Goal: Information Seeking & Learning: Check status

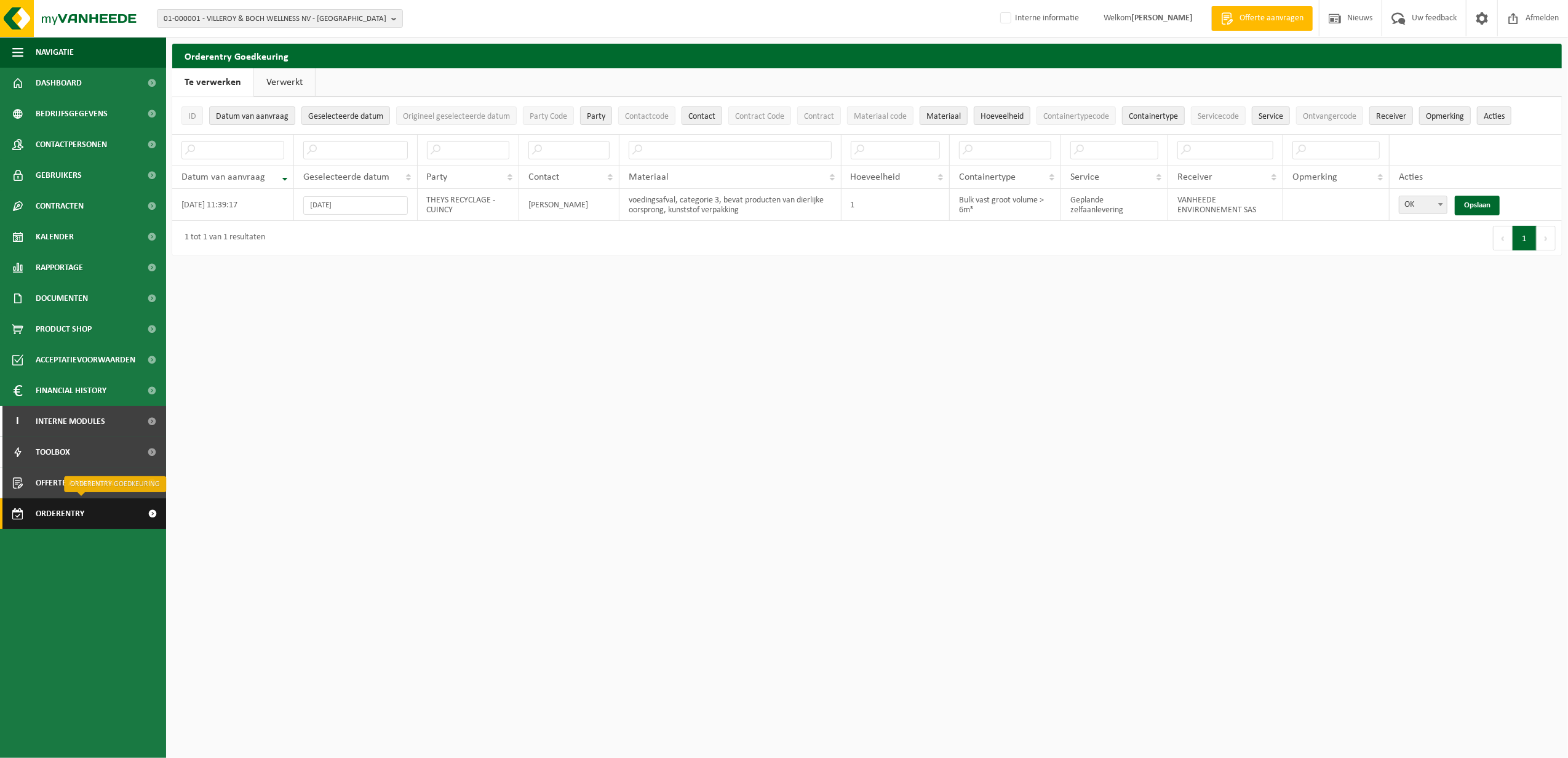
click at [84, 507] on span "Orderentry Goedkeuring" at bounding box center [87, 514] width 103 height 31
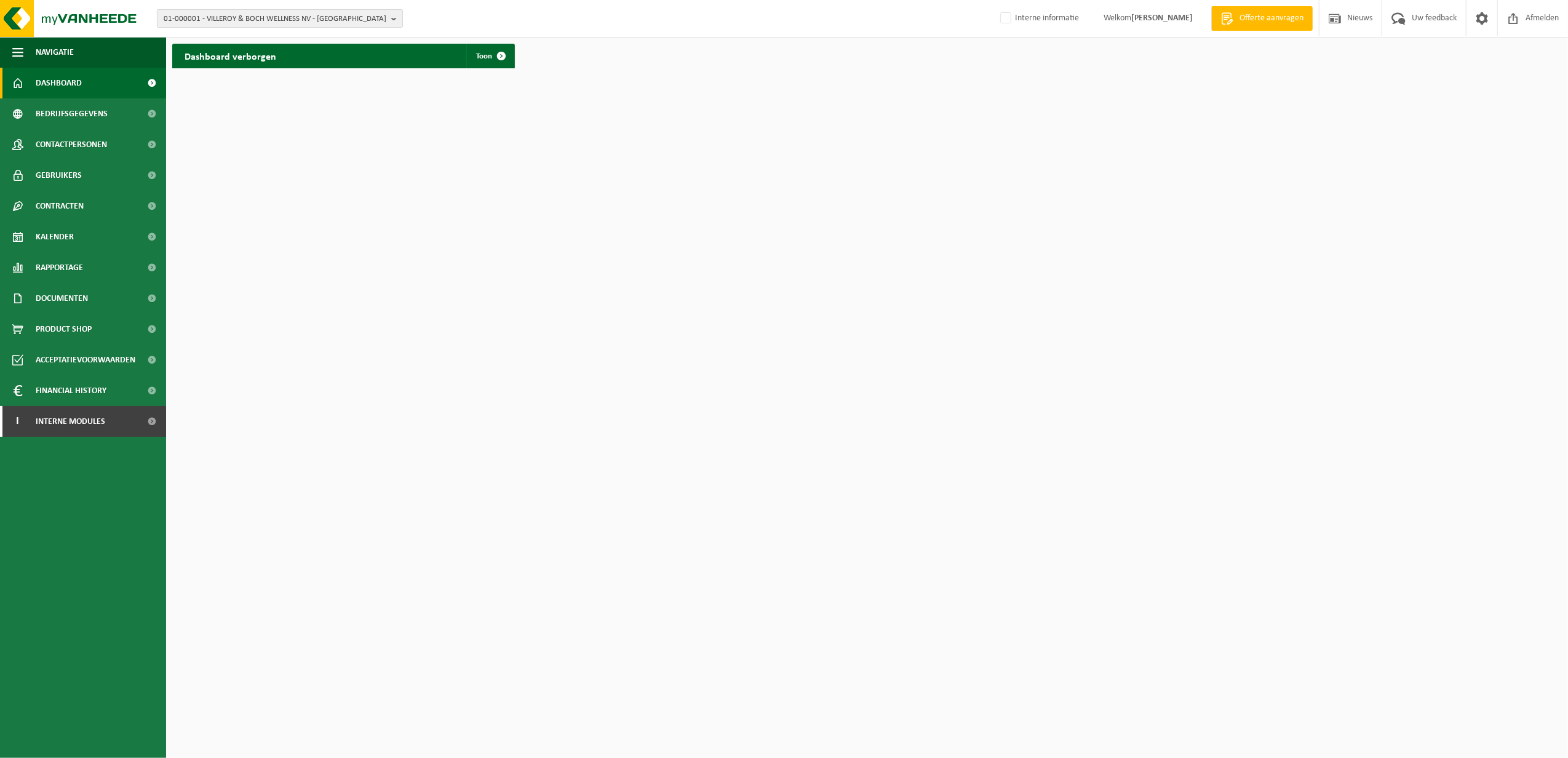
click at [218, 20] on span "01-000001 - VILLEROY & BOCH WELLNESS NV - [GEOGRAPHIC_DATA]" at bounding box center [275, 19] width 223 height 18
click at [224, 34] on input "text" at bounding box center [279, 39] width 240 height 15
paste input "‪‪‪10-960064‬‬"
type input "‪‪‪10-960064‬‬"
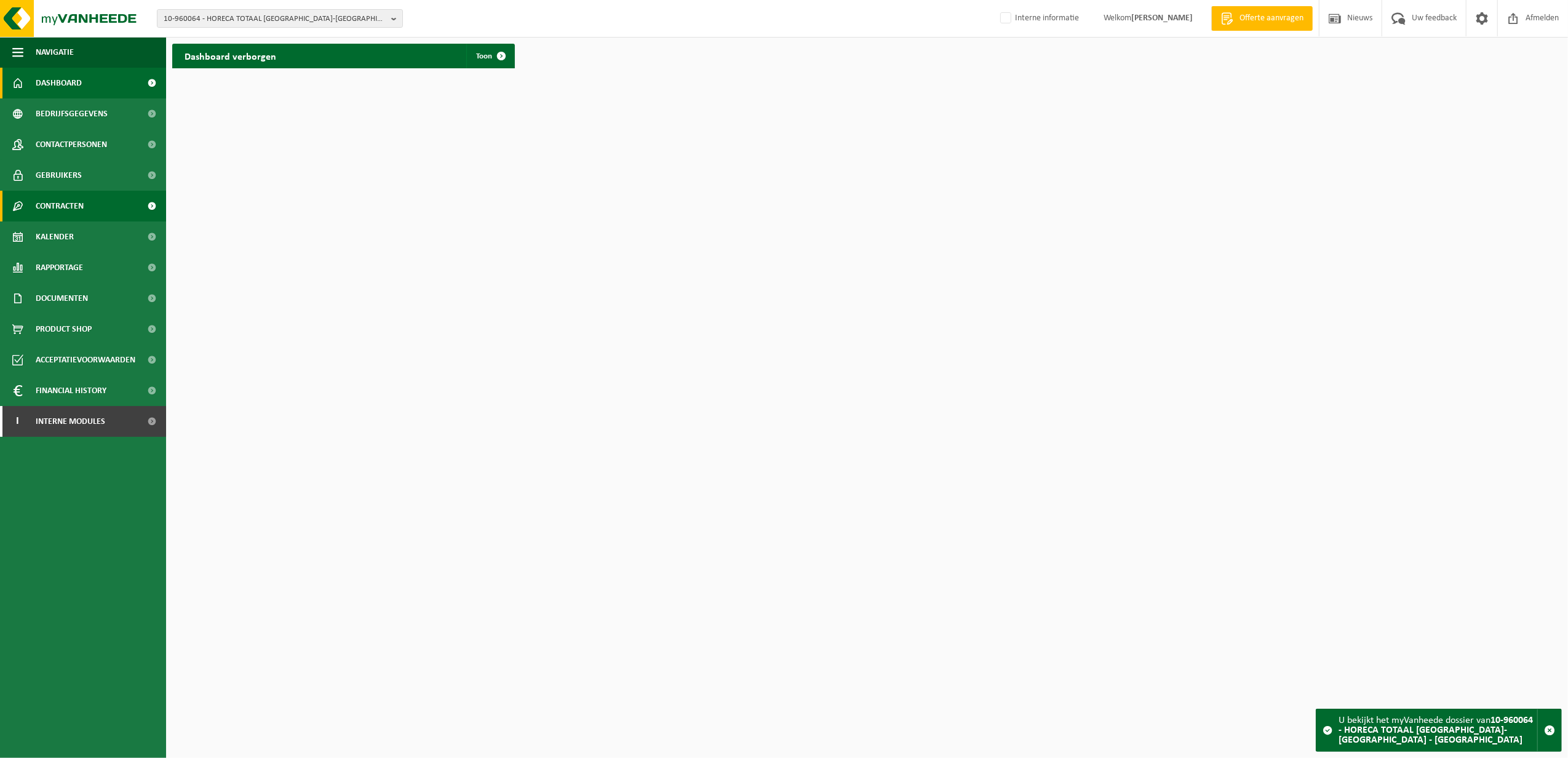
click at [61, 210] on span "Contracten" at bounding box center [60, 206] width 48 height 31
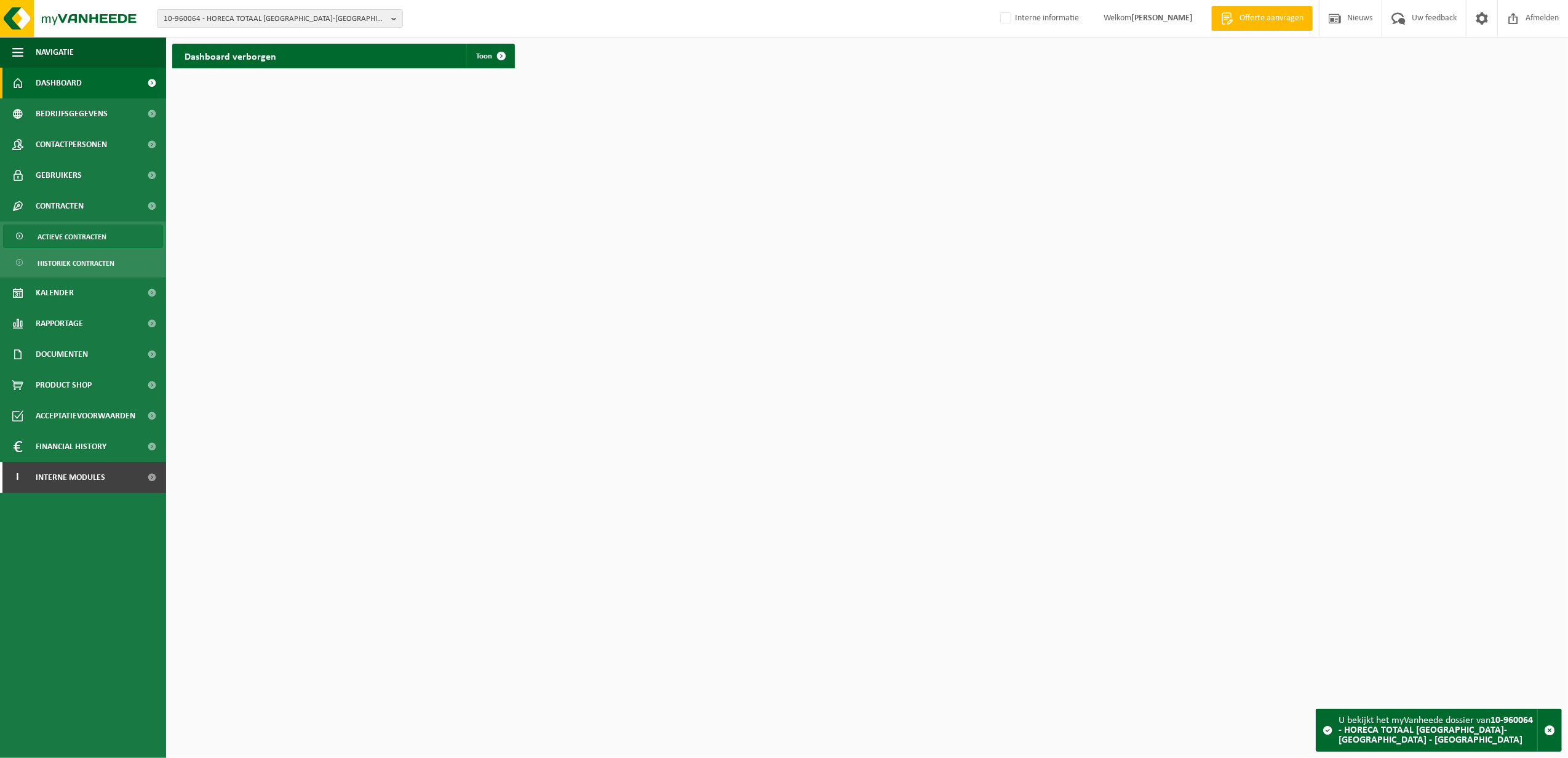
click at [53, 242] on span "Actieve contracten" at bounding box center [72, 236] width 69 height 23
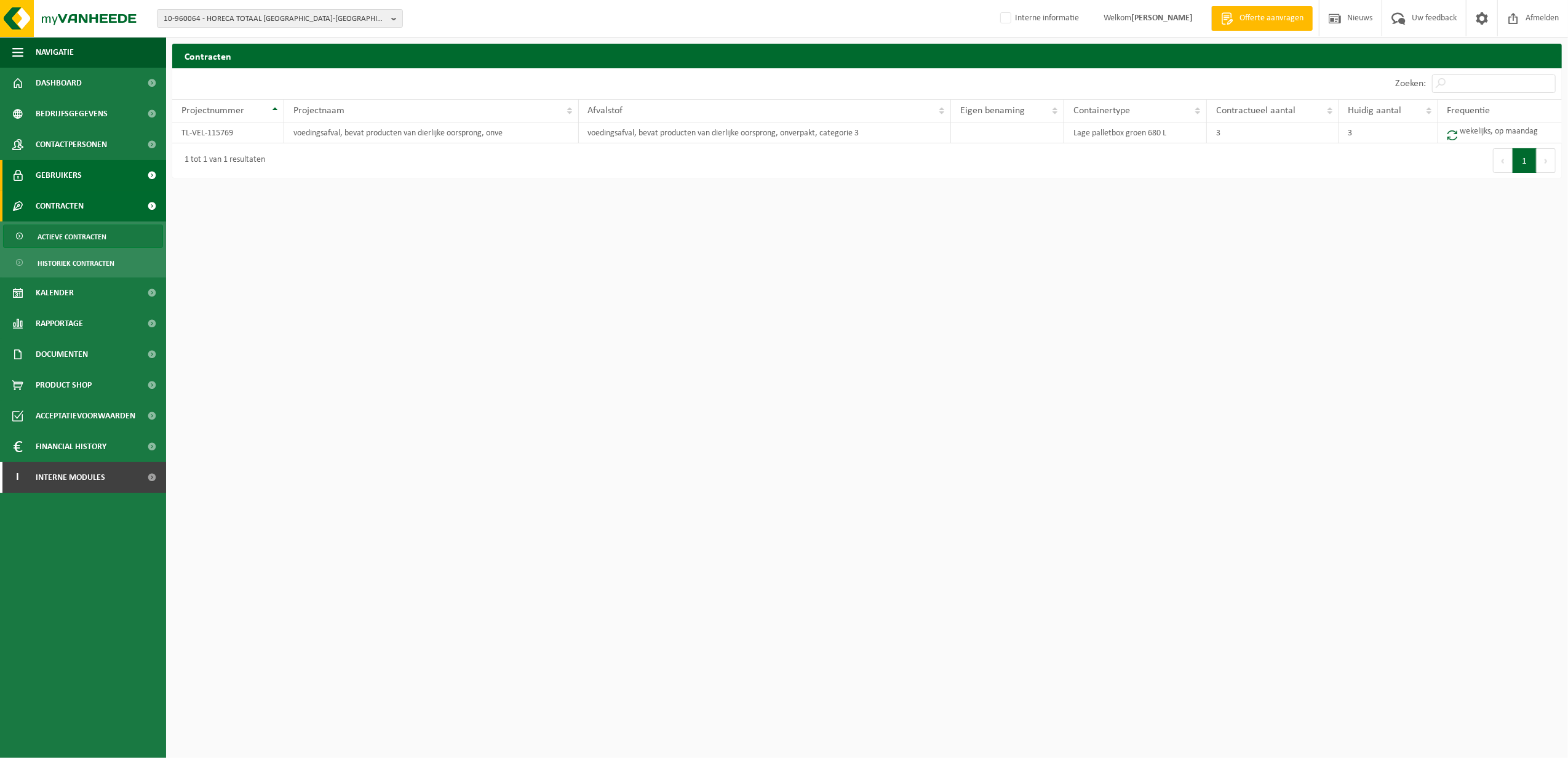
click at [62, 174] on span "Gebruikers" at bounding box center [58, 175] width 46 height 31
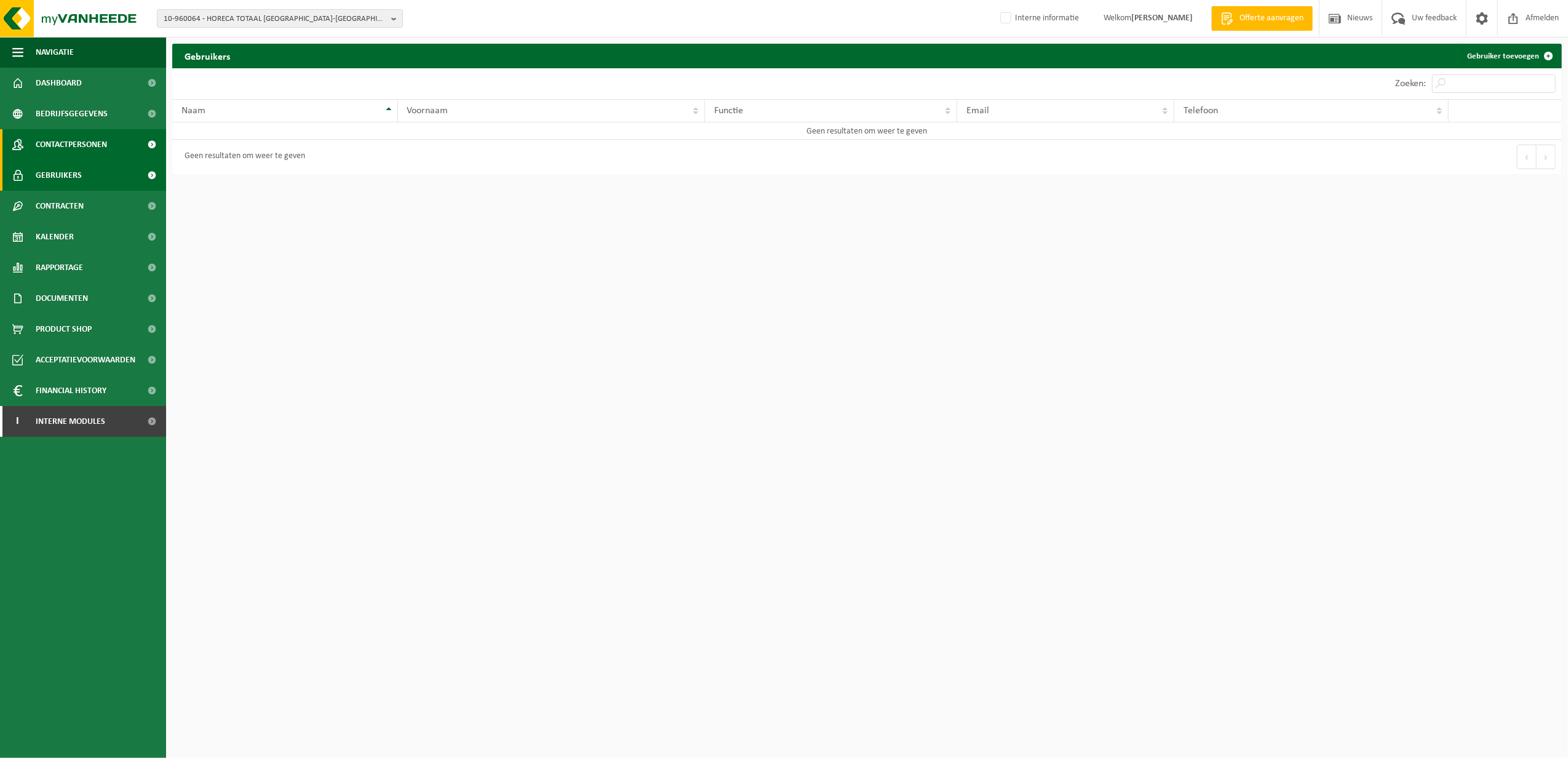
click at [70, 148] on span "Contactpersonen" at bounding box center [71, 145] width 72 height 31
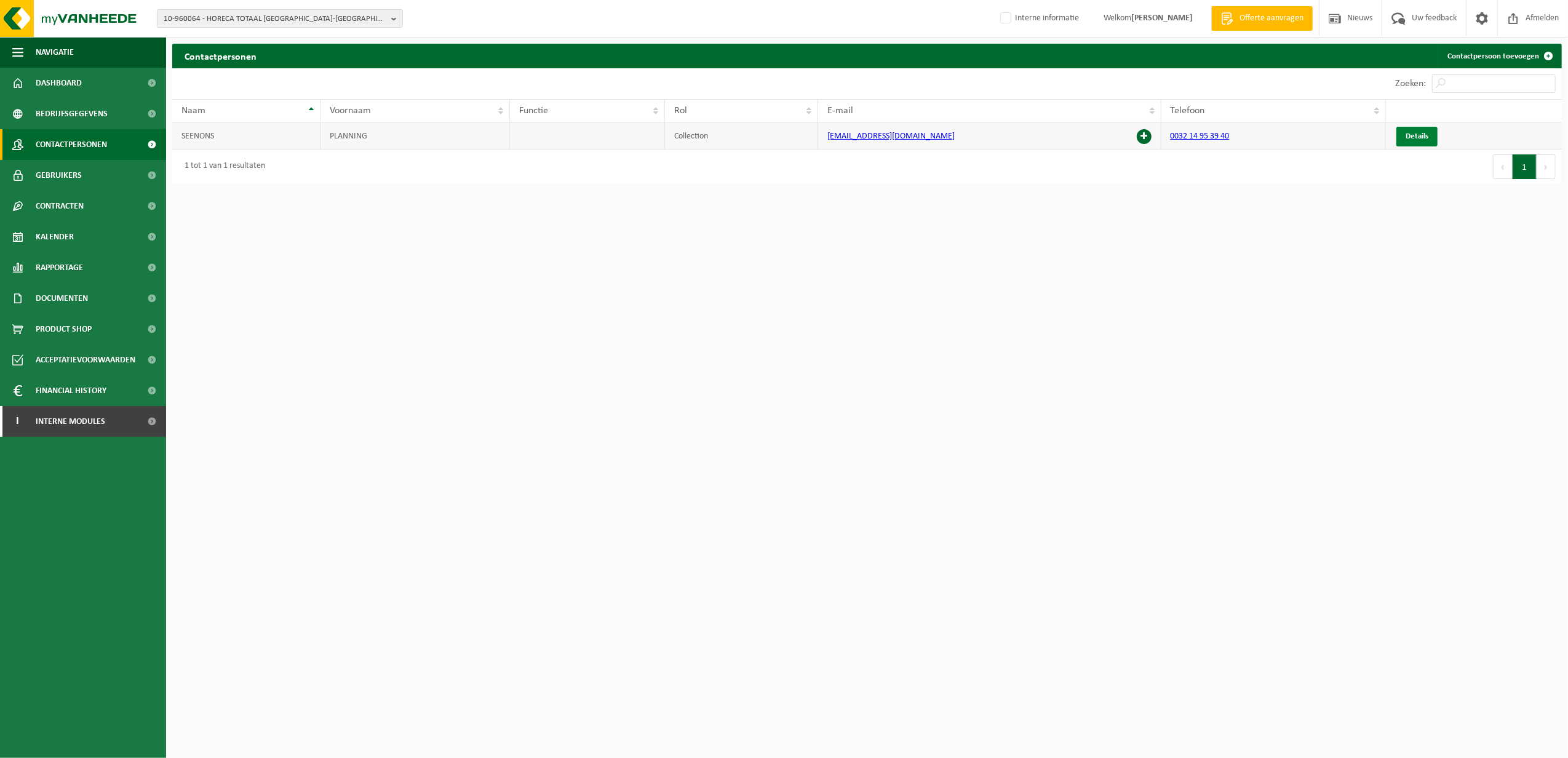
click at [1409, 132] on span "Details" at bounding box center [1417, 136] width 23 height 8
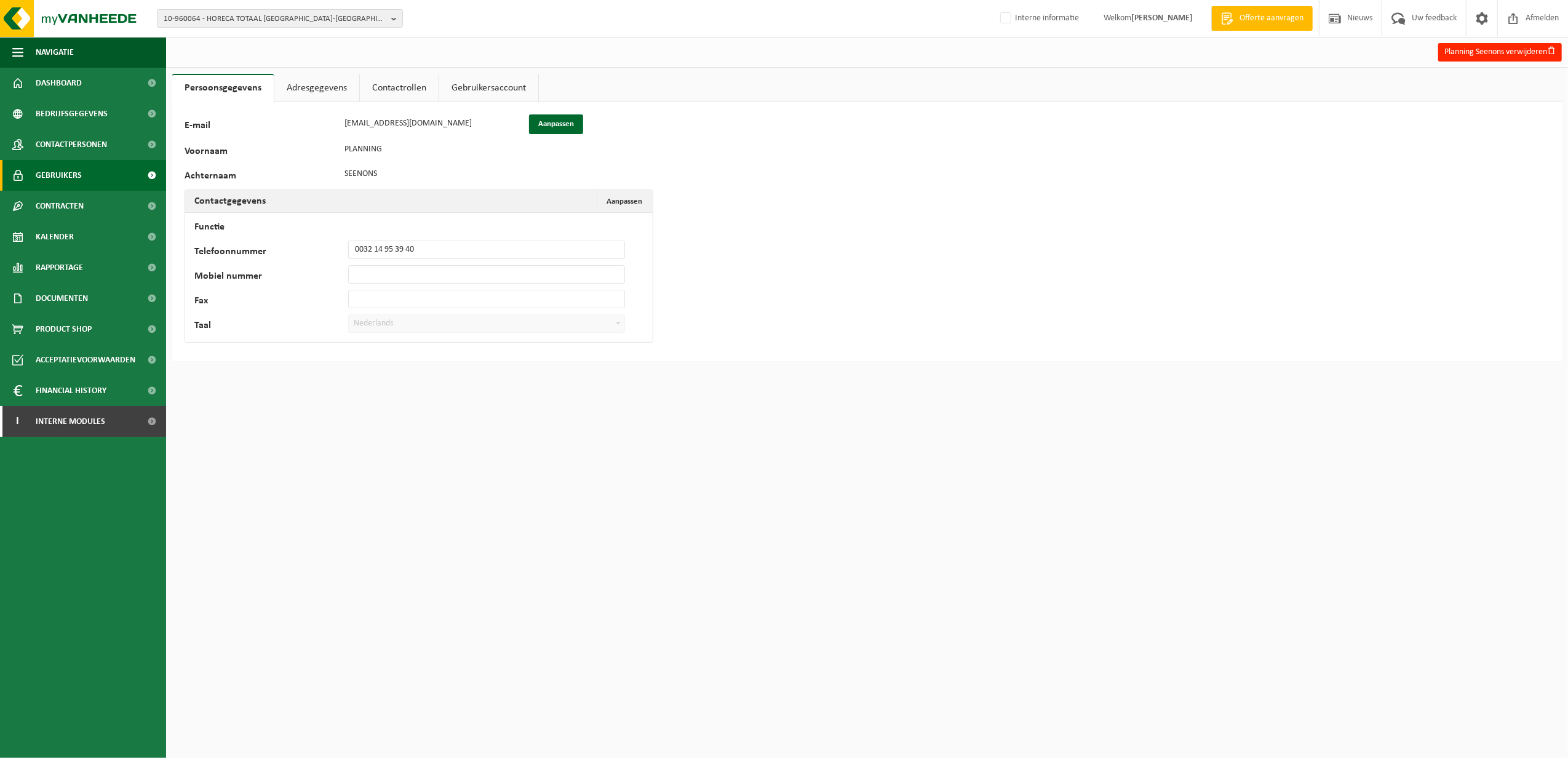
click at [59, 171] on span "Gebruikers" at bounding box center [58, 175] width 46 height 31
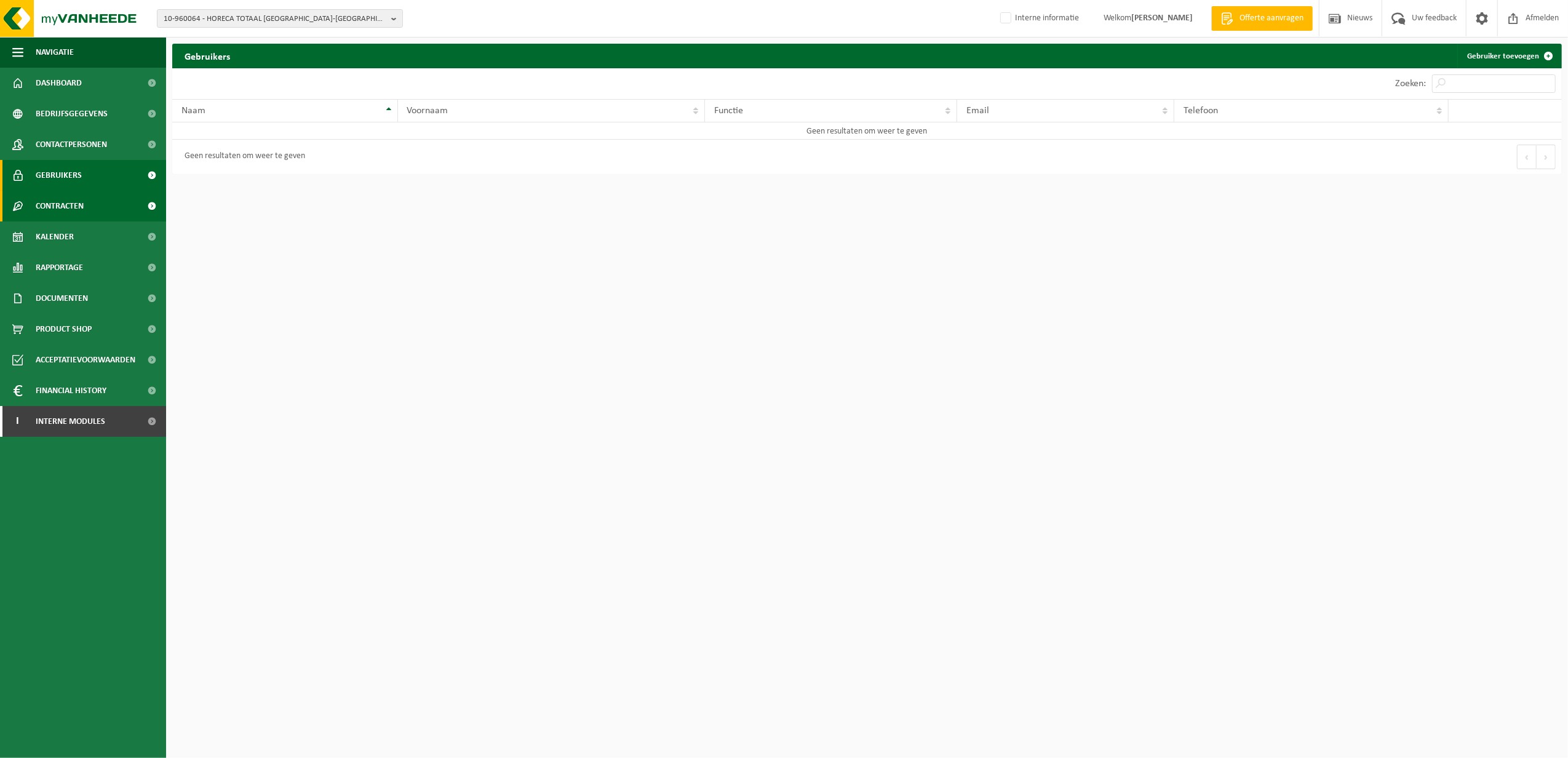
click at [60, 202] on span "Contracten" at bounding box center [60, 206] width 48 height 31
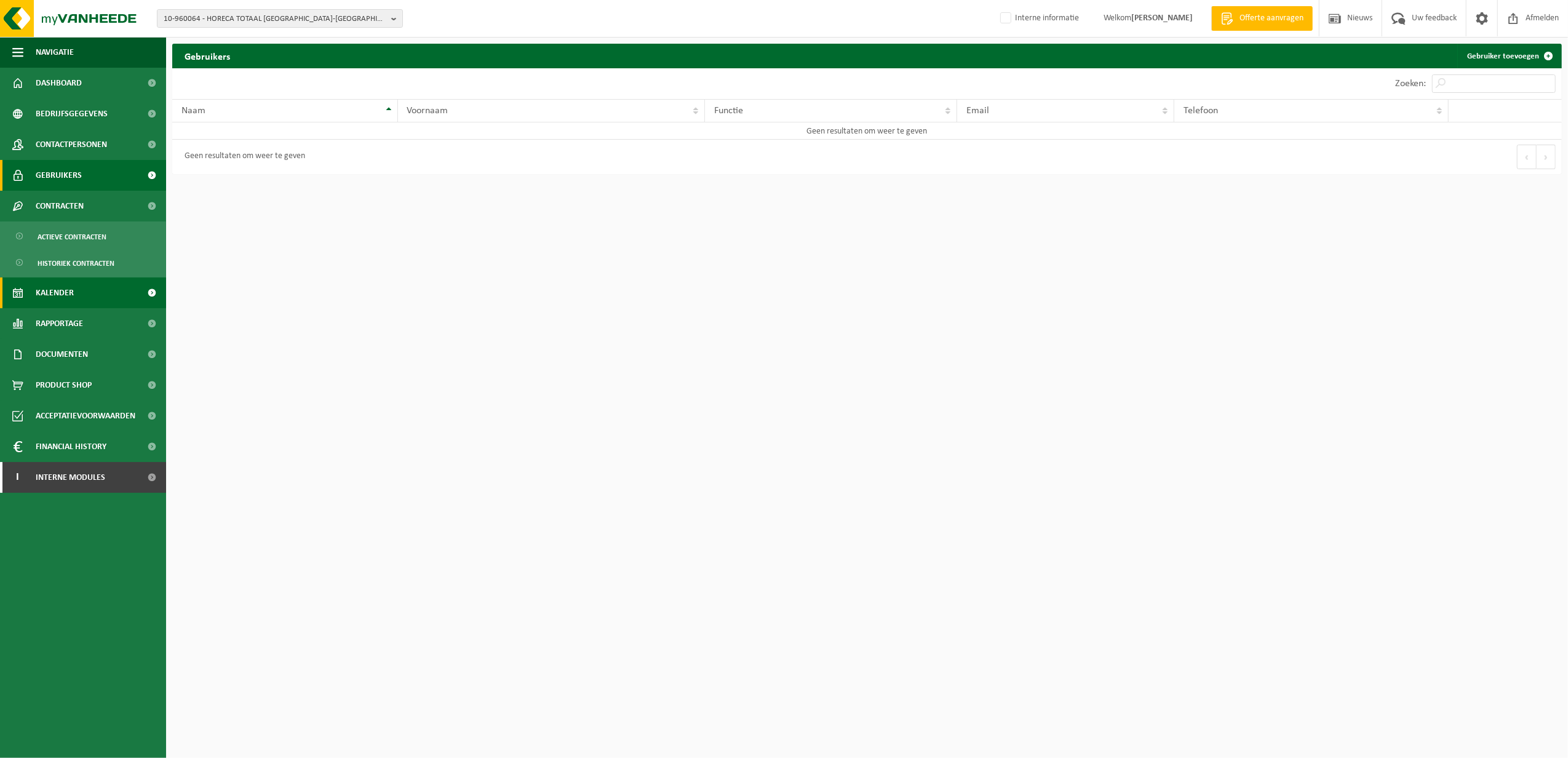
click at [72, 288] on span "Kalender" at bounding box center [54, 293] width 38 height 31
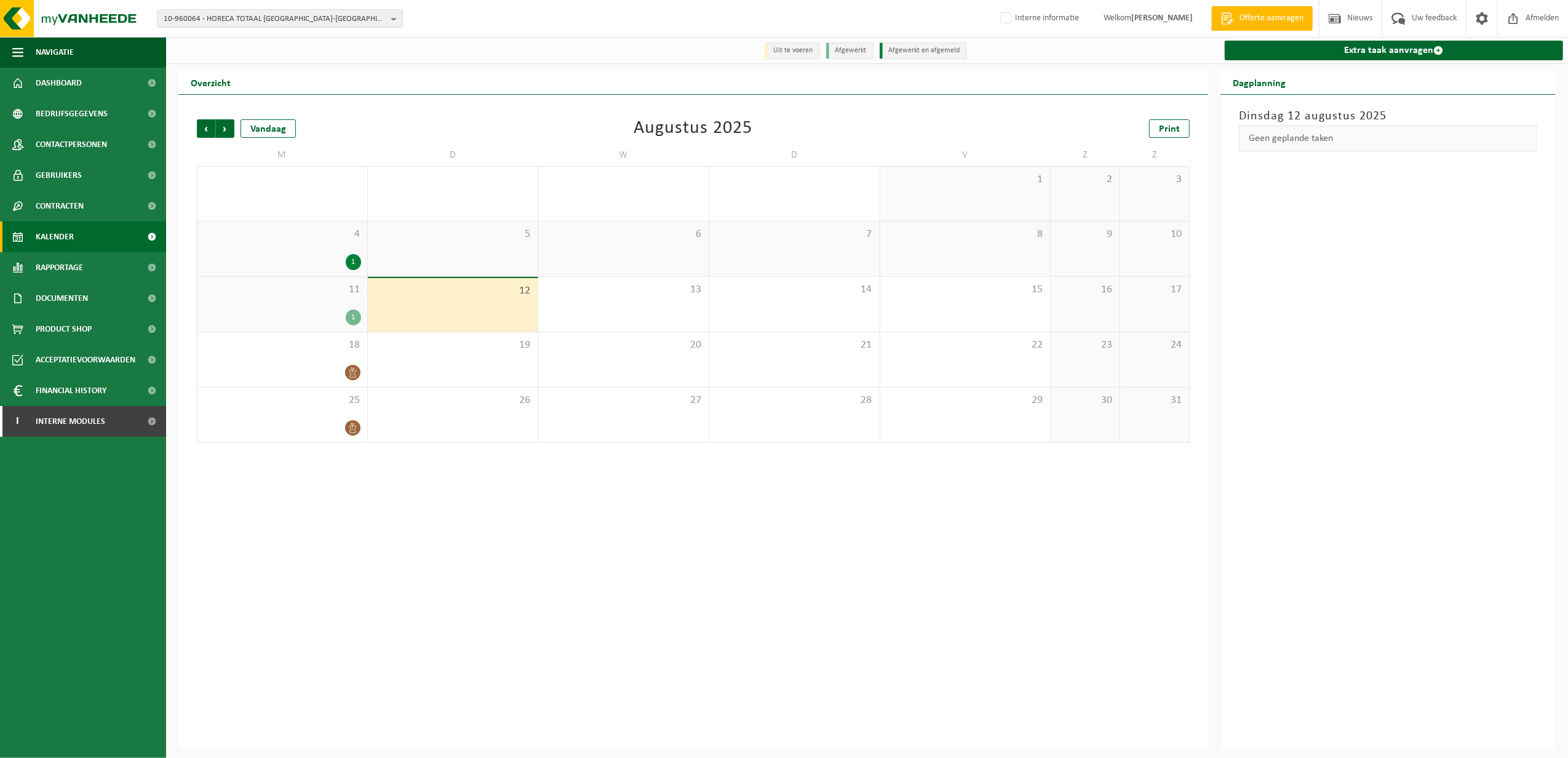
click at [239, 241] on span "4" at bounding box center [282, 234] width 158 height 13
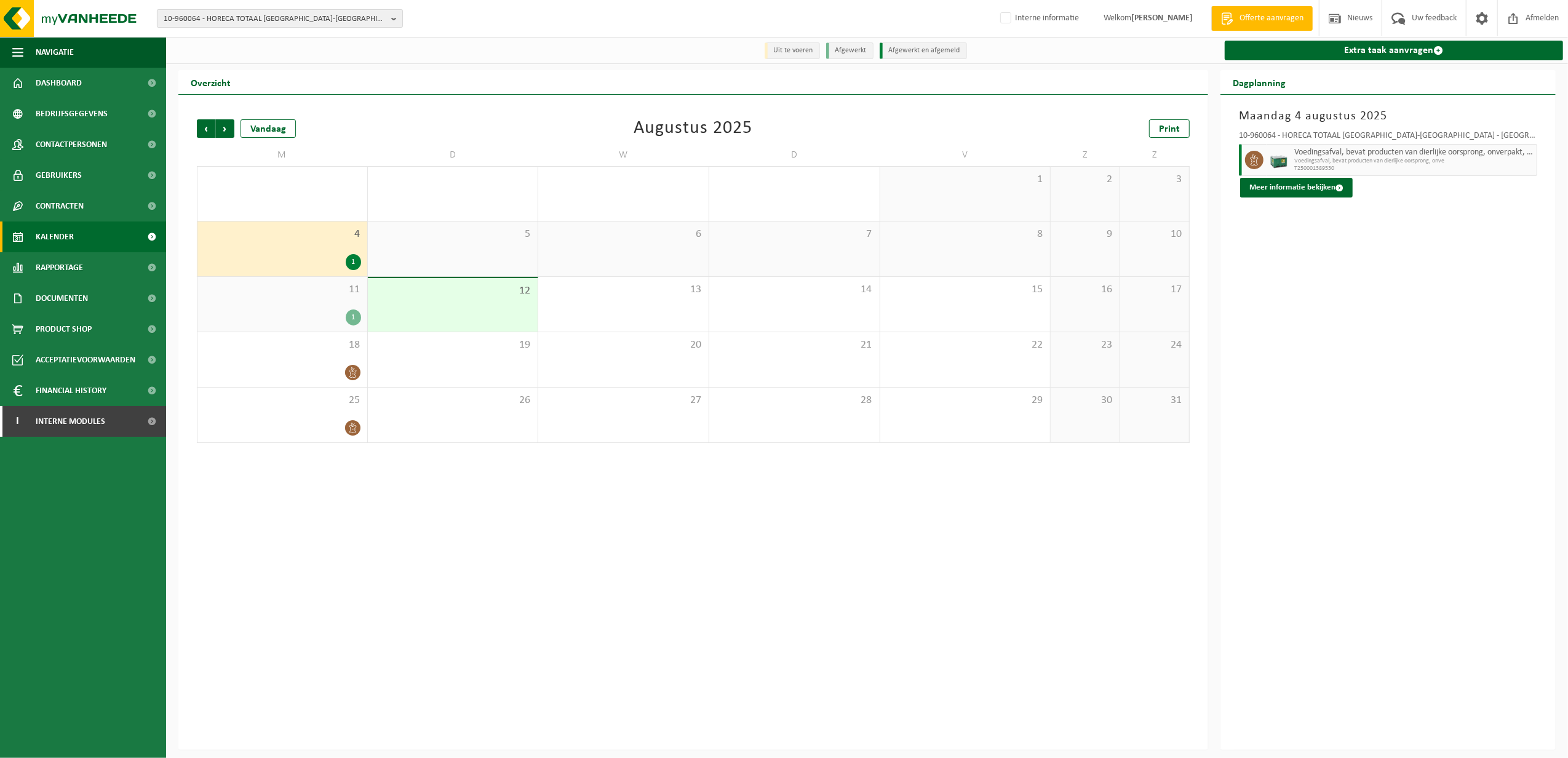
click at [208, 13] on span "10-960064 - HORECA TOTAAL [GEOGRAPHIC_DATA]-[GEOGRAPHIC_DATA] - [GEOGRAPHIC_DAT…" at bounding box center [275, 19] width 223 height 18
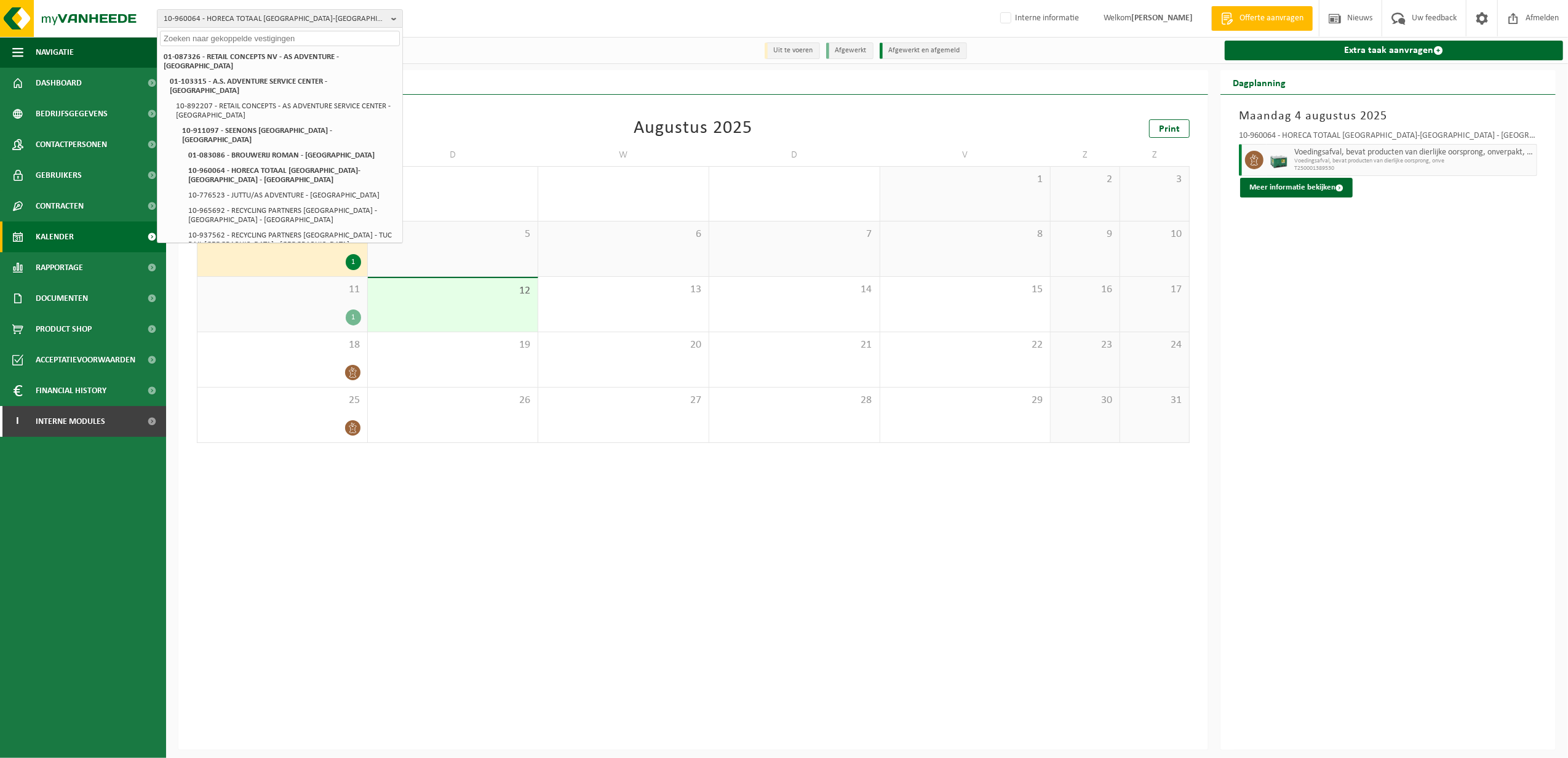
click at [200, 35] on input "text" at bounding box center [279, 39] width 240 height 15
paste input "SEENONS"
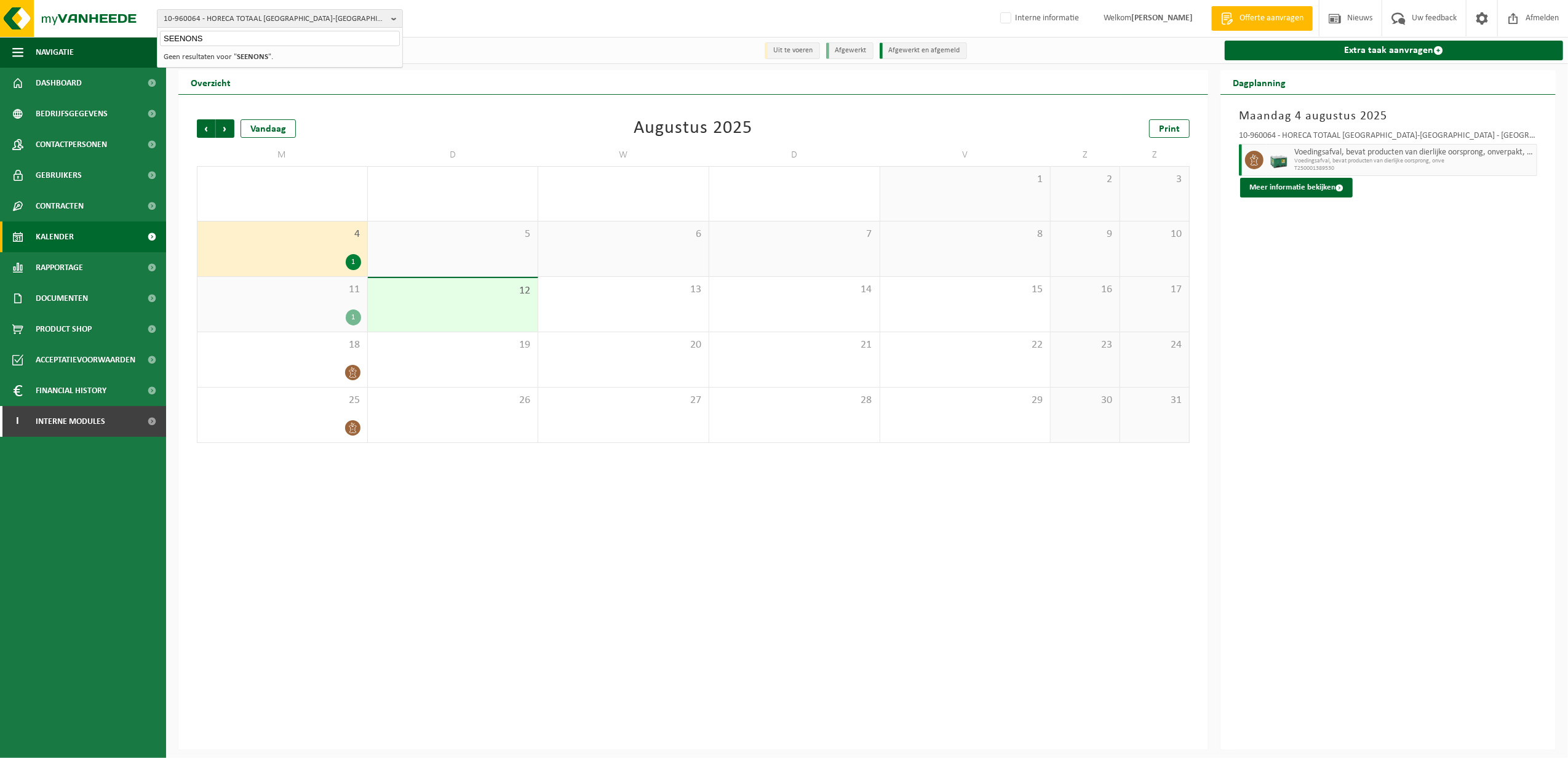
type input "SEENONS"
click at [272, 26] on span "10-960064 - HORECA TOTAAL [GEOGRAPHIC_DATA]-[GEOGRAPHIC_DATA] - [GEOGRAPHIC_DAT…" at bounding box center [275, 19] width 223 height 18
click at [260, 37] on div "10-960064 - HORECA TOTAAL ANTWERPEN-NOORD - ANTWERPEN 01-087326 - RETAIL CONCEP…" at bounding box center [784, 18] width 1568 height 37
click at [252, 18] on span "10-960064 - HORECA TOTAAL [GEOGRAPHIC_DATA]-[GEOGRAPHIC_DATA] - [GEOGRAPHIC_DAT…" at bounding box center [275, 19] width 223 height 18
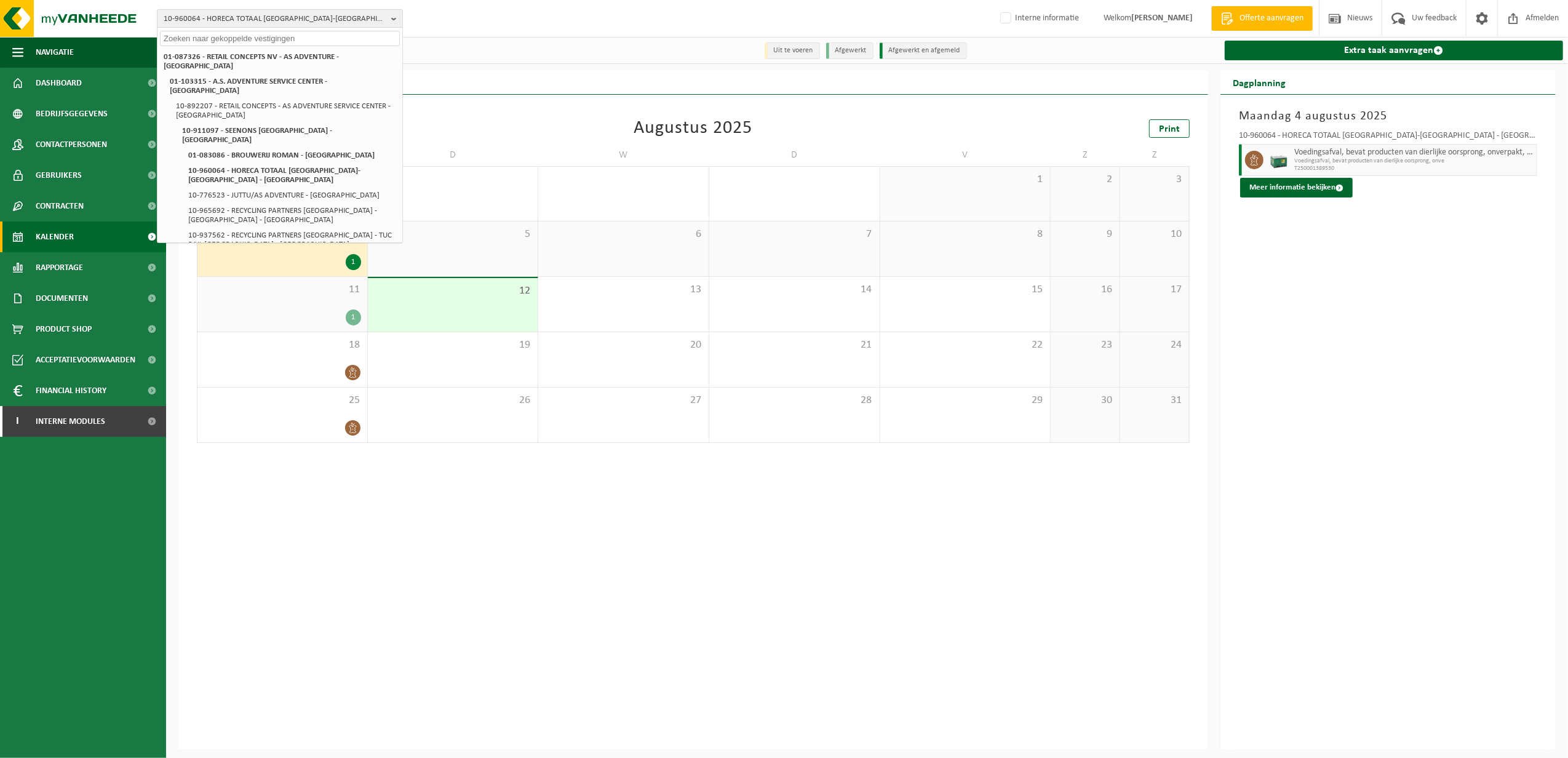
click at [223, 42] on input "text" at bounding box center [279, 39] width 240 height 15
paste input "10-911097"
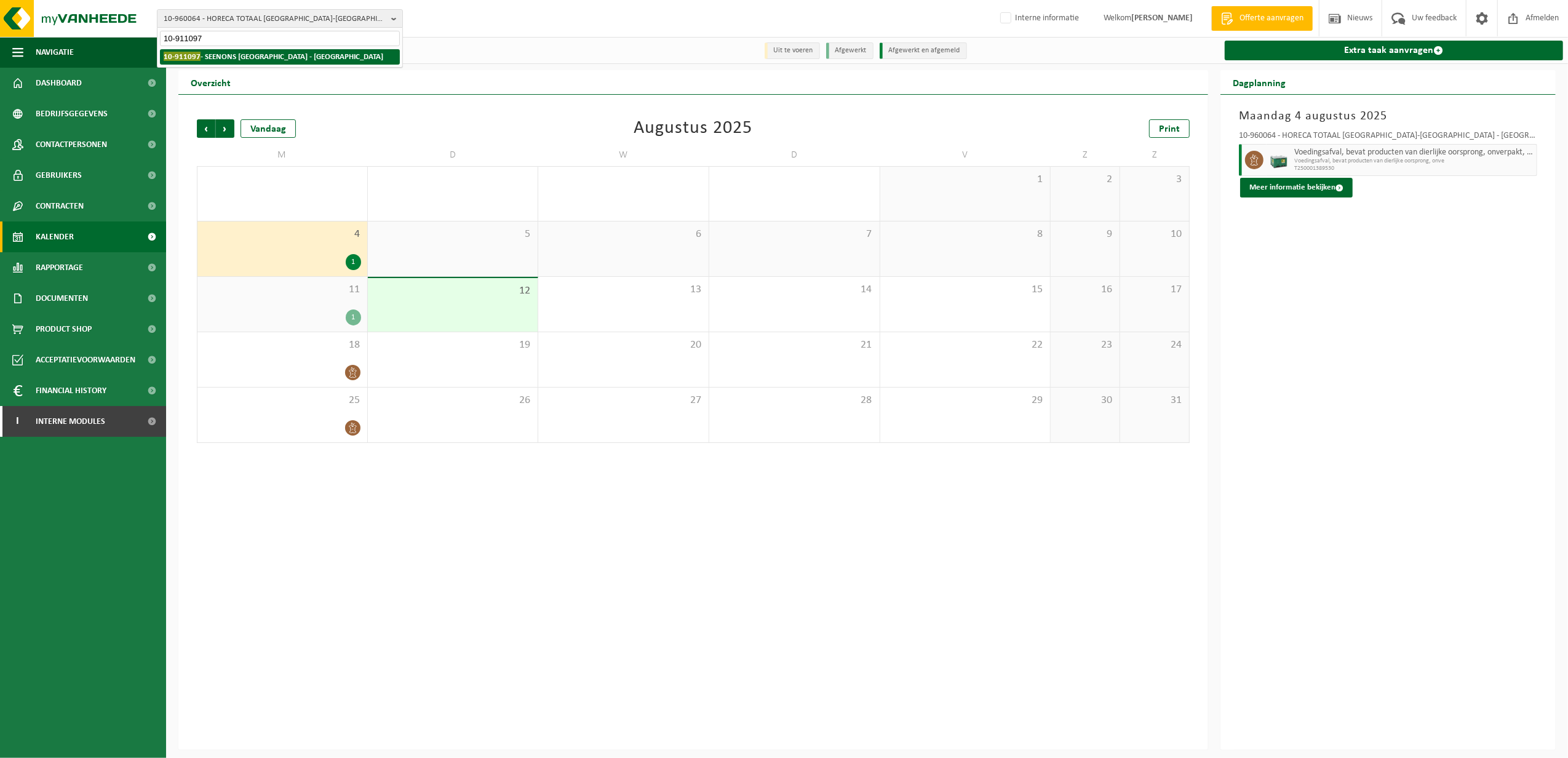
type input "10-911097"
click at [259, 54] on strong "10-911097 - SEENONS BELGIUM - TURNHOUT" at bounding box center [273, 56] width 220 height 10
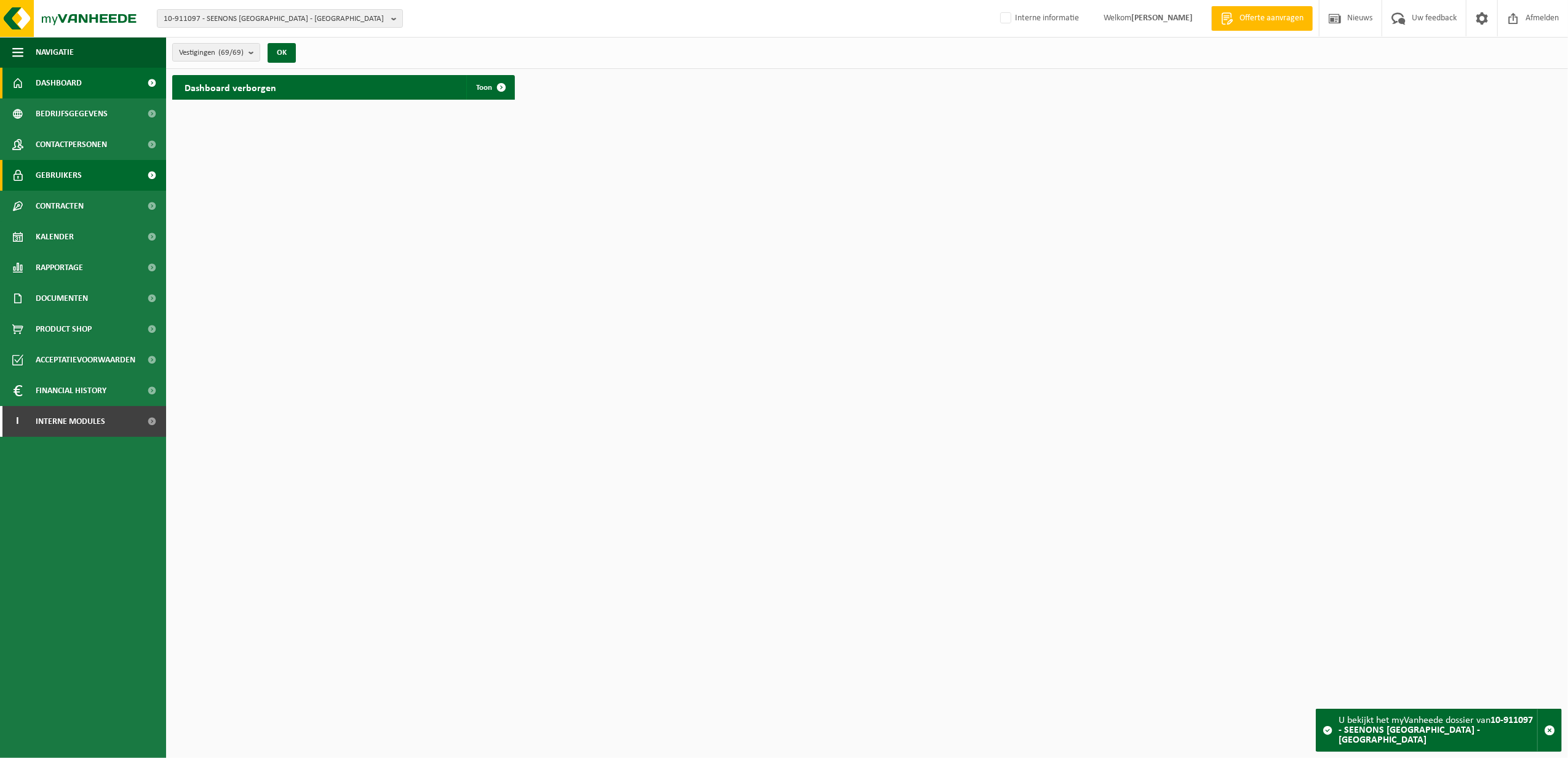
click at [56, 174] on span "Gebruikers" at bounding box center [58, 175] width 46 height 31
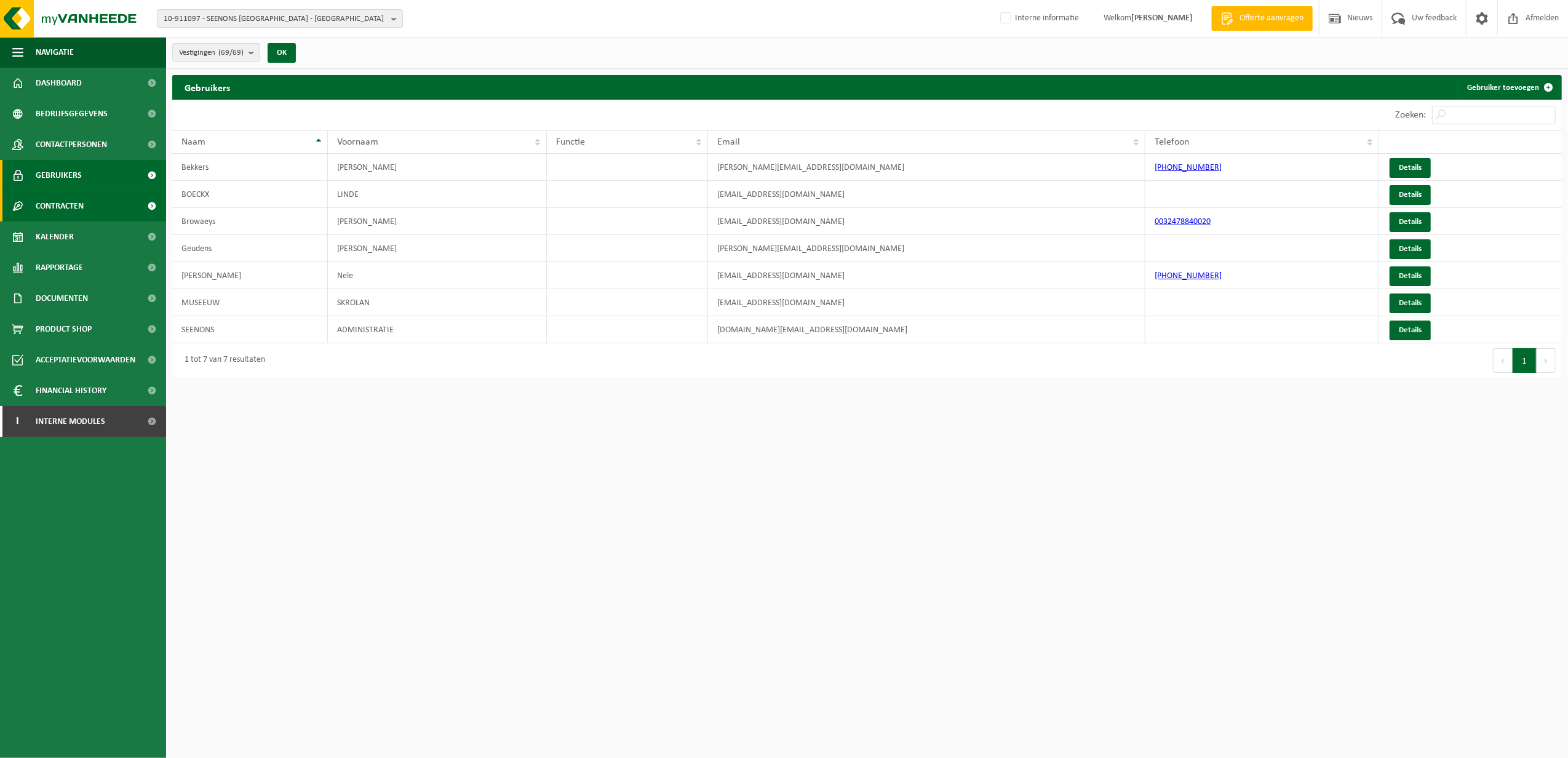
click at [54, 200] on span "Contracten" at bounding box center [60, 206] width 48 height 31
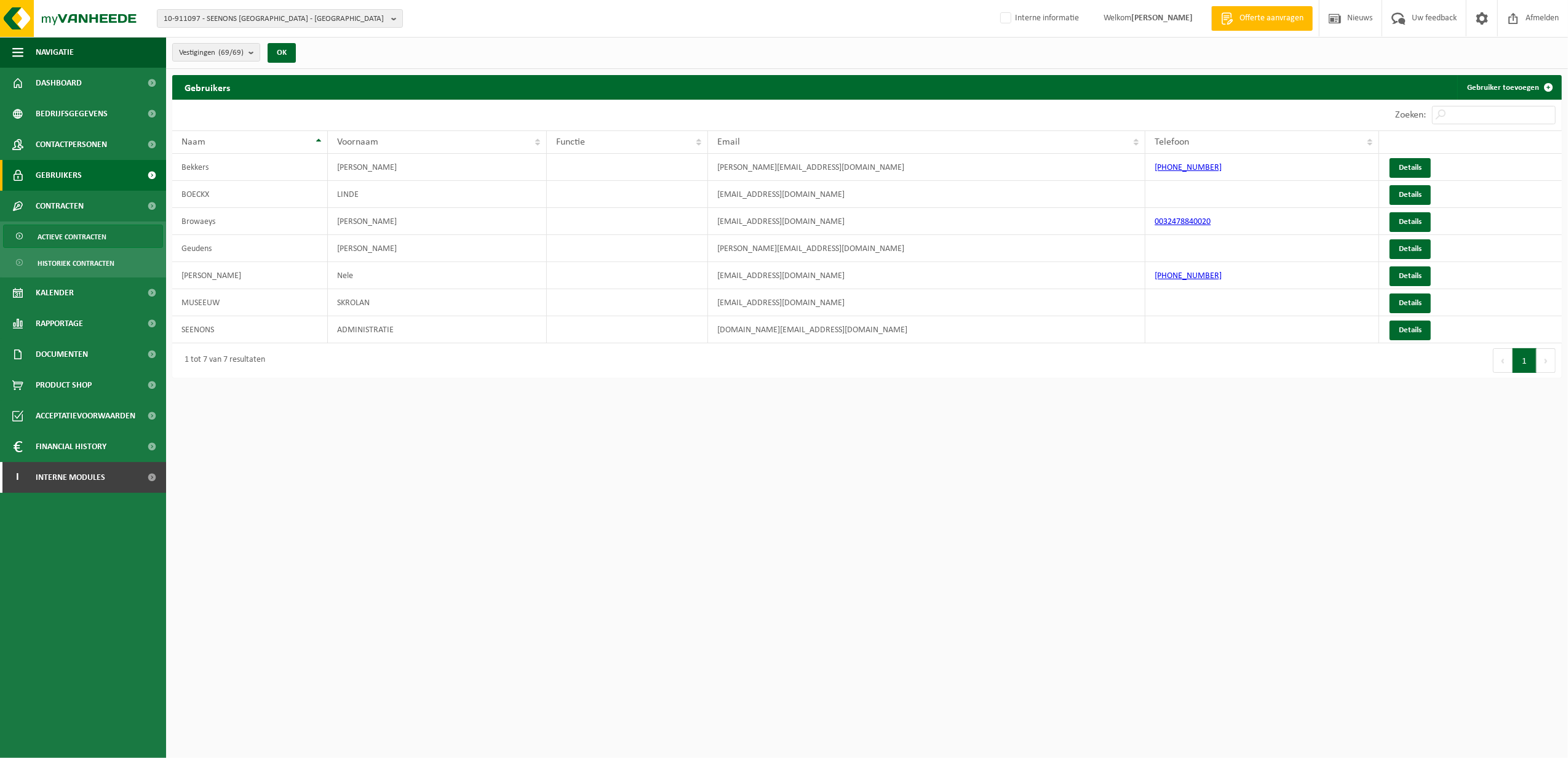
click at [56, 240] on span "Actieve contracten" at bounding box center [72, 236] width 69 height 23
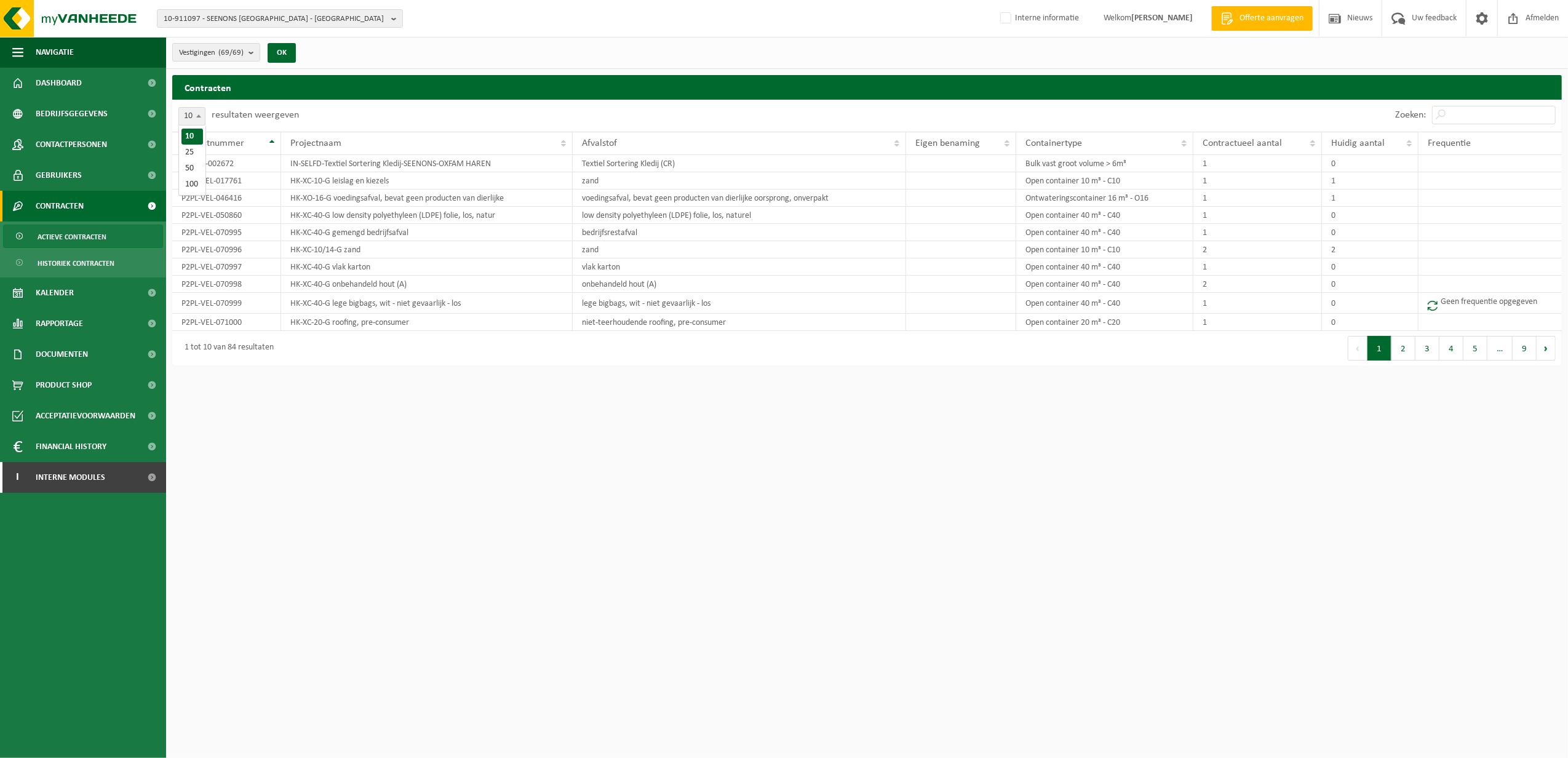
click at [196, 117] on b at bounding box center [199, 116] width 5 height 3
select select "100"
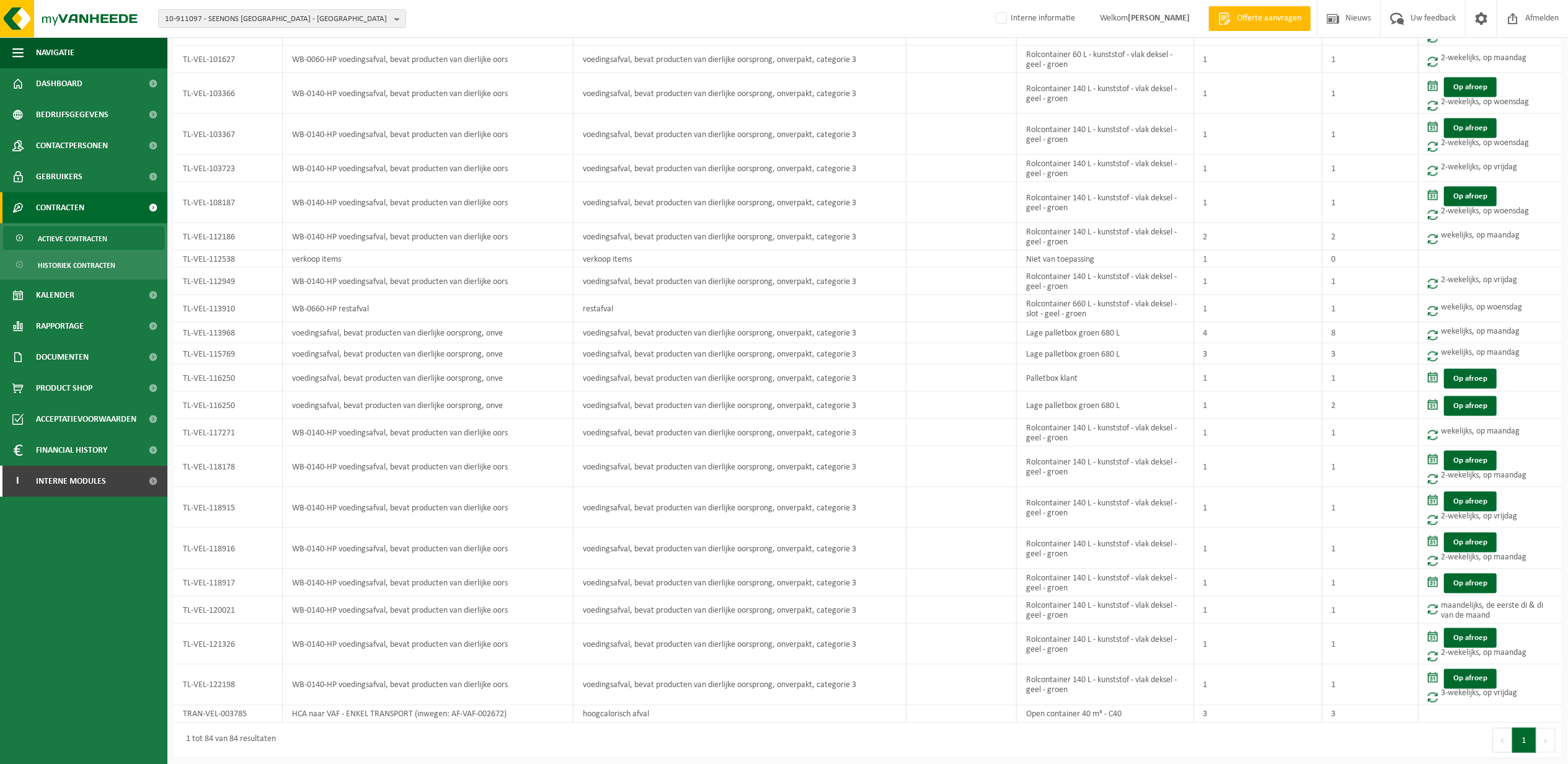
scroll to position [1718, 0]
click at [71, 326] on span "Rapportage" at bounding box center [59, 326] width 48 height 31
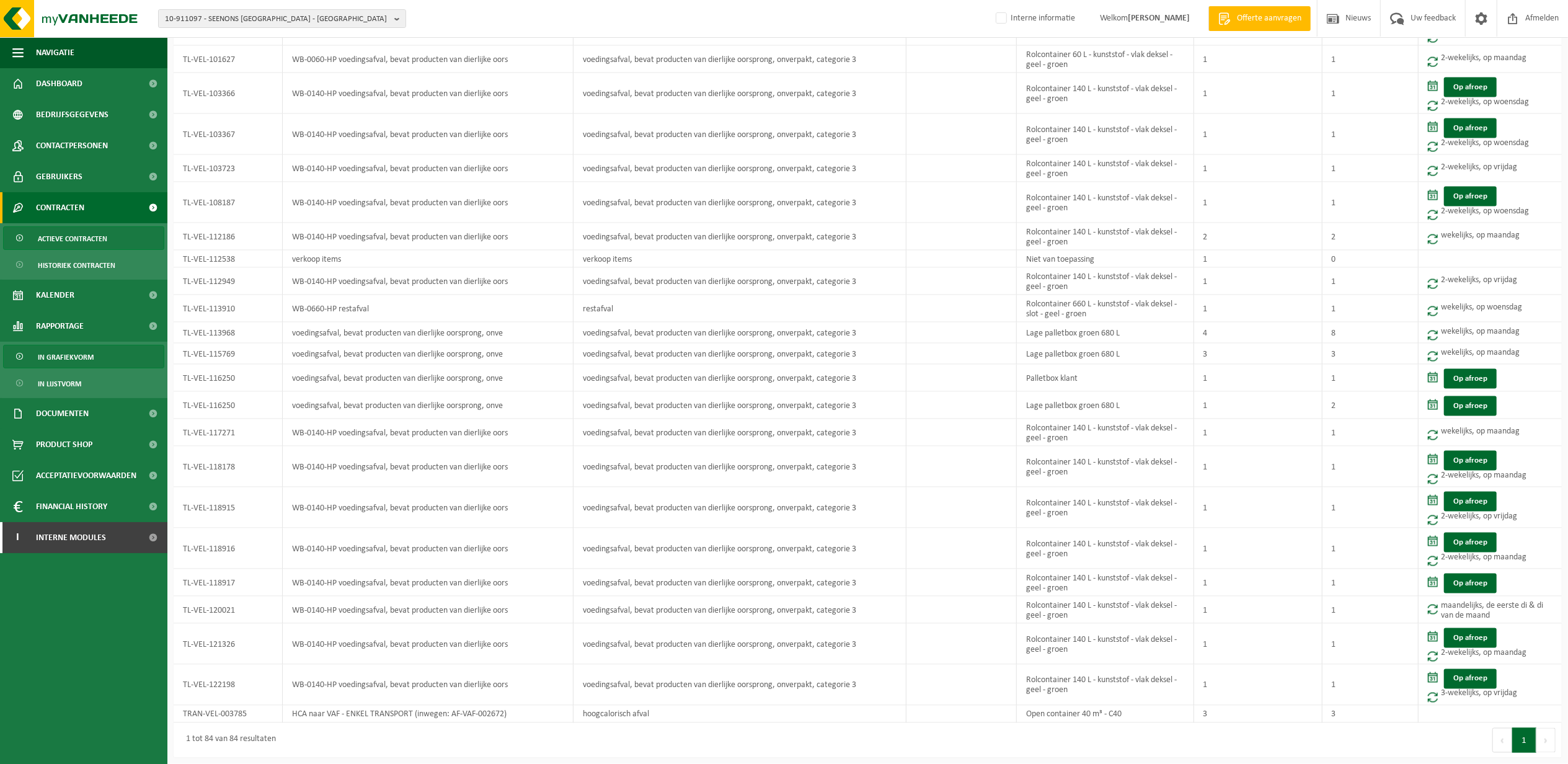
click at [67, 353] on span "In grafiekvorm" at bounding box center [65, 357] width 56 height 24
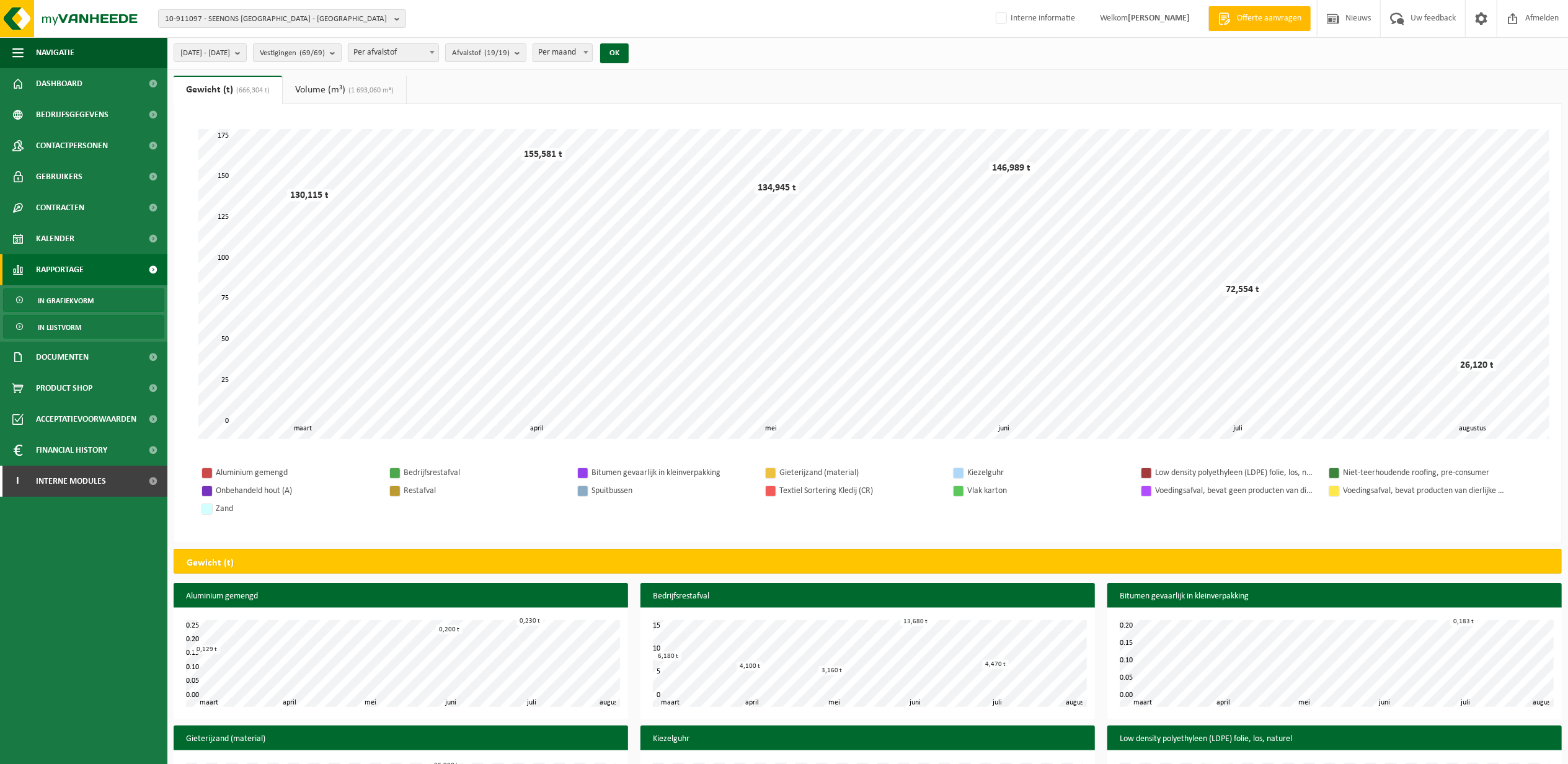
click at [62, 326] on span "In lijstvorm" at bounding box center [59, 327] width 43 height 24
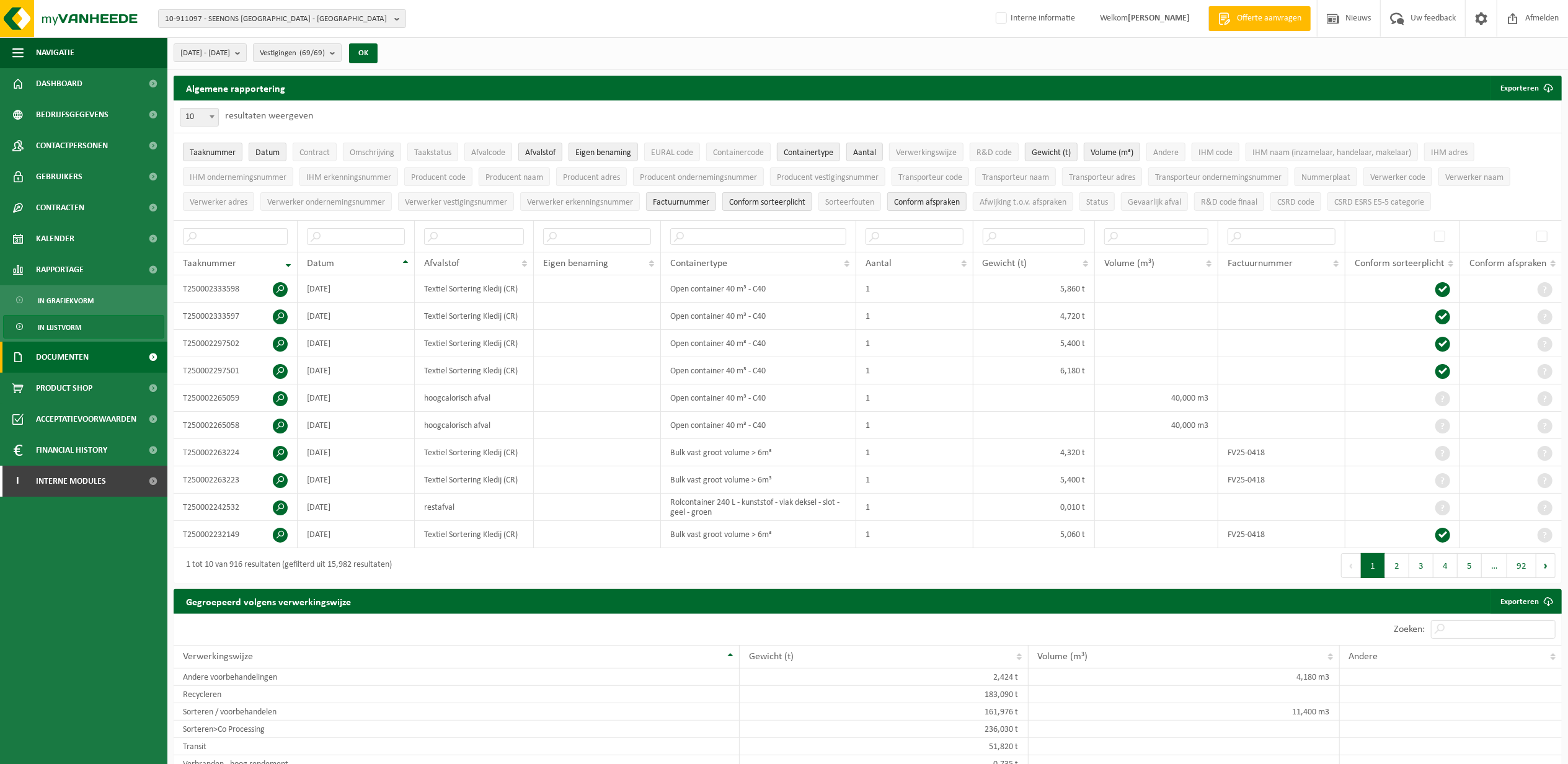
click at [48, 348] on span "Documenten" at bounding box center [62, 357] width 53 height 31
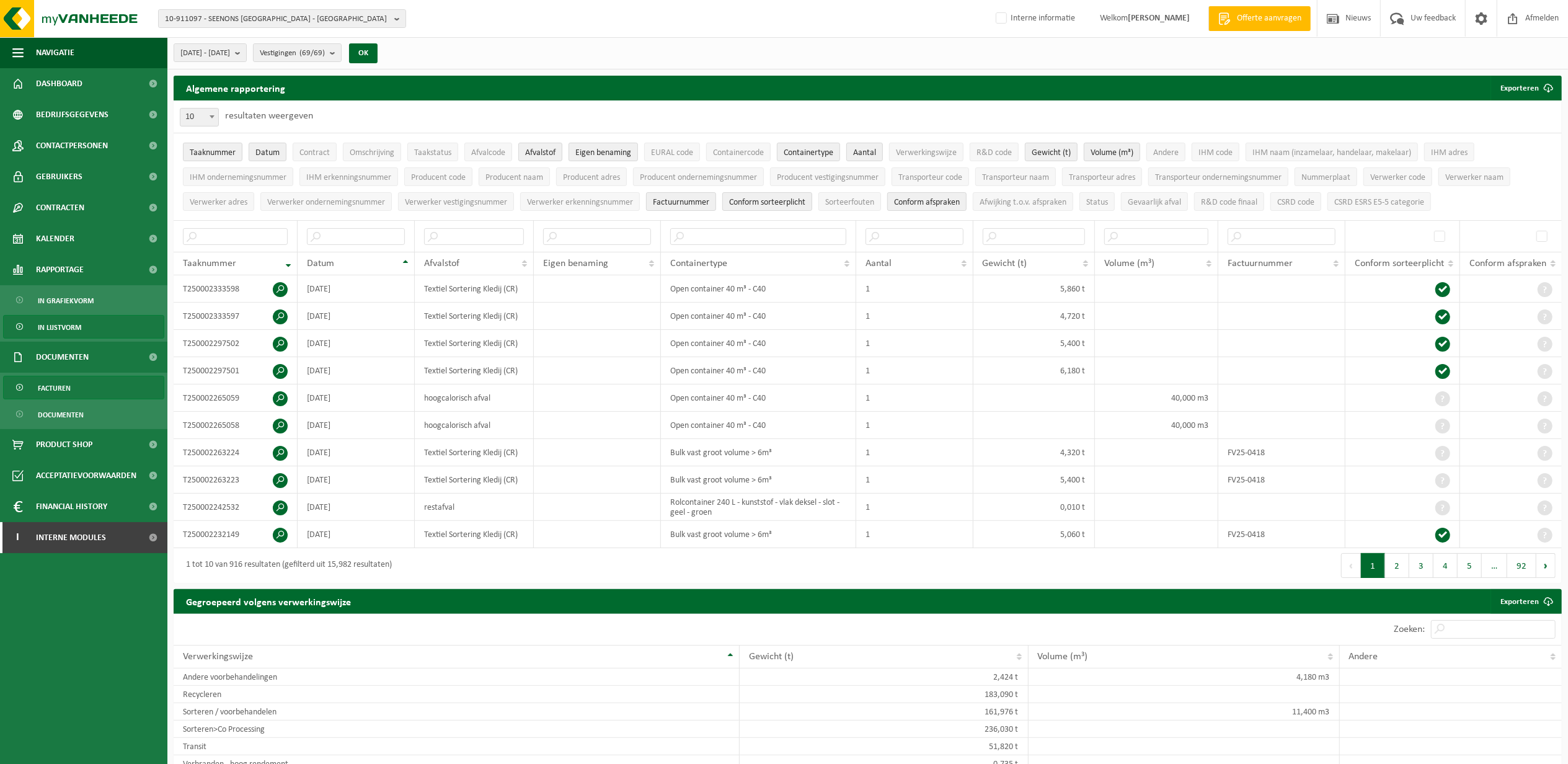
click at [56, 388] on span "Facturen" at bounding box center [54, 388] width 33 height 24
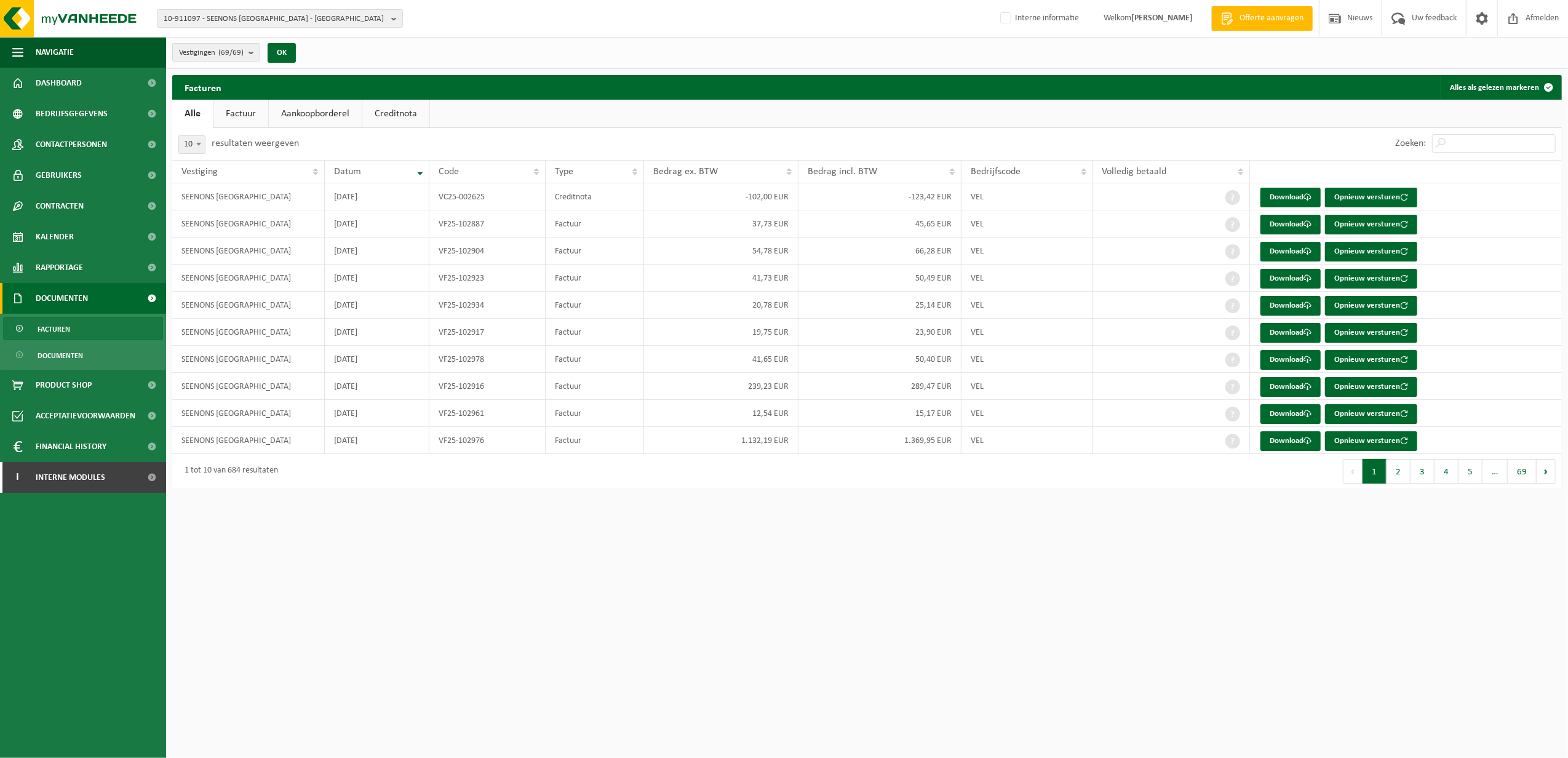
click at [195, 141] on span at bounding box center [198, 144] width 12 height 16
select select "100"
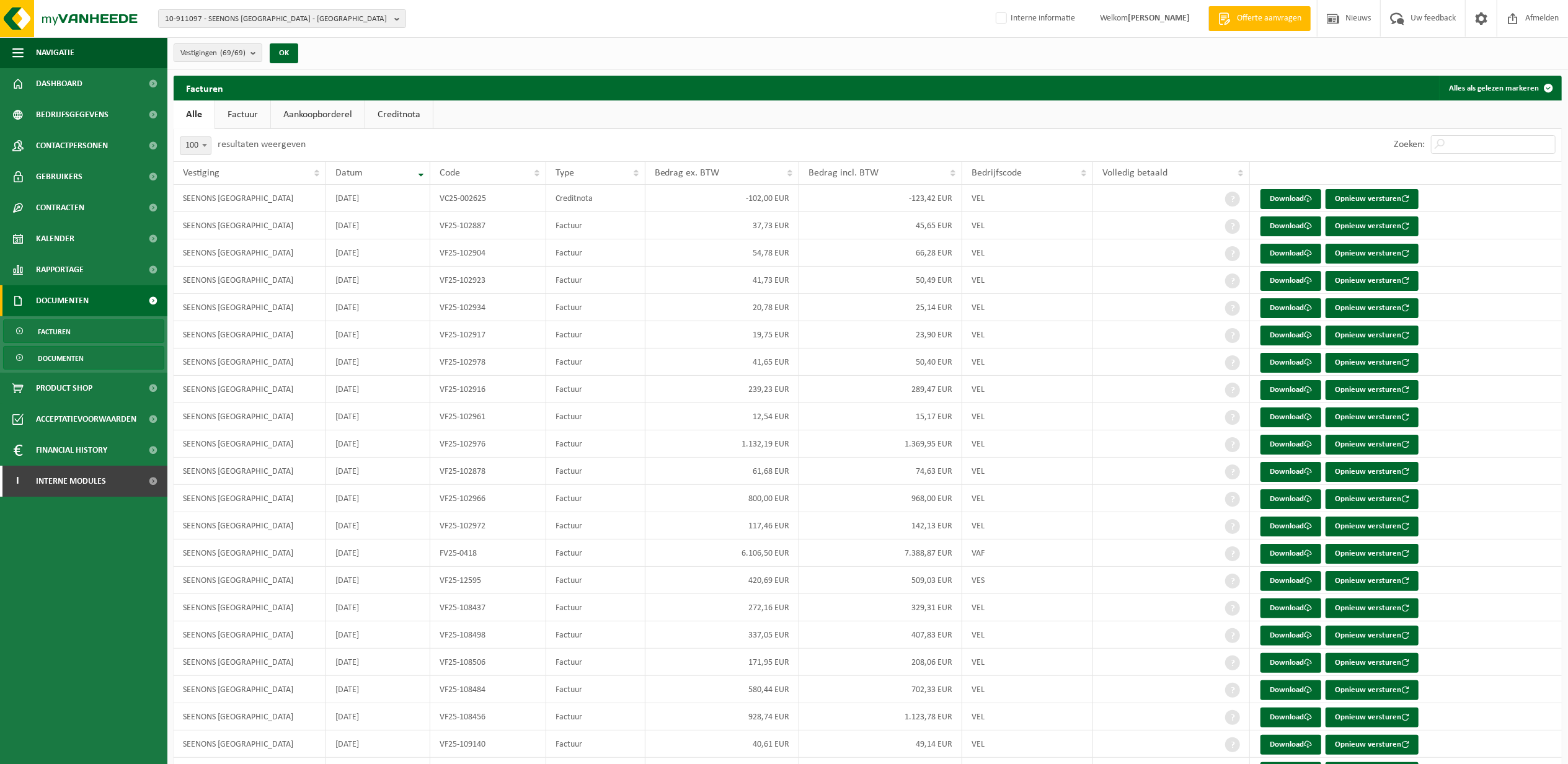
click at [62, 358] on span "Documenten" at bounding box center [61, 358] width 46 height 24
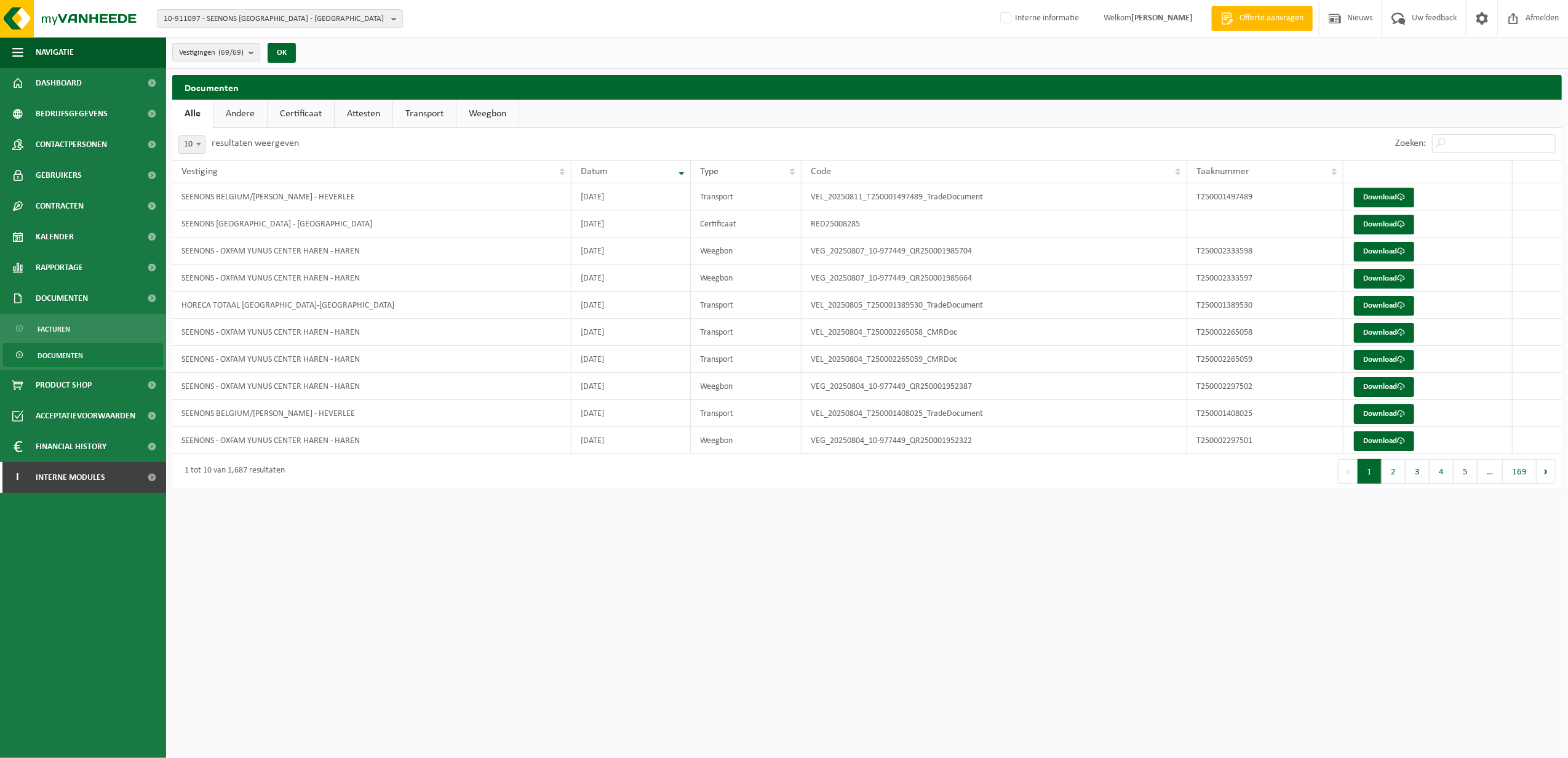
click at [245, 106] on link "Andere" at bounding box center [240, 113] width 53 height 29
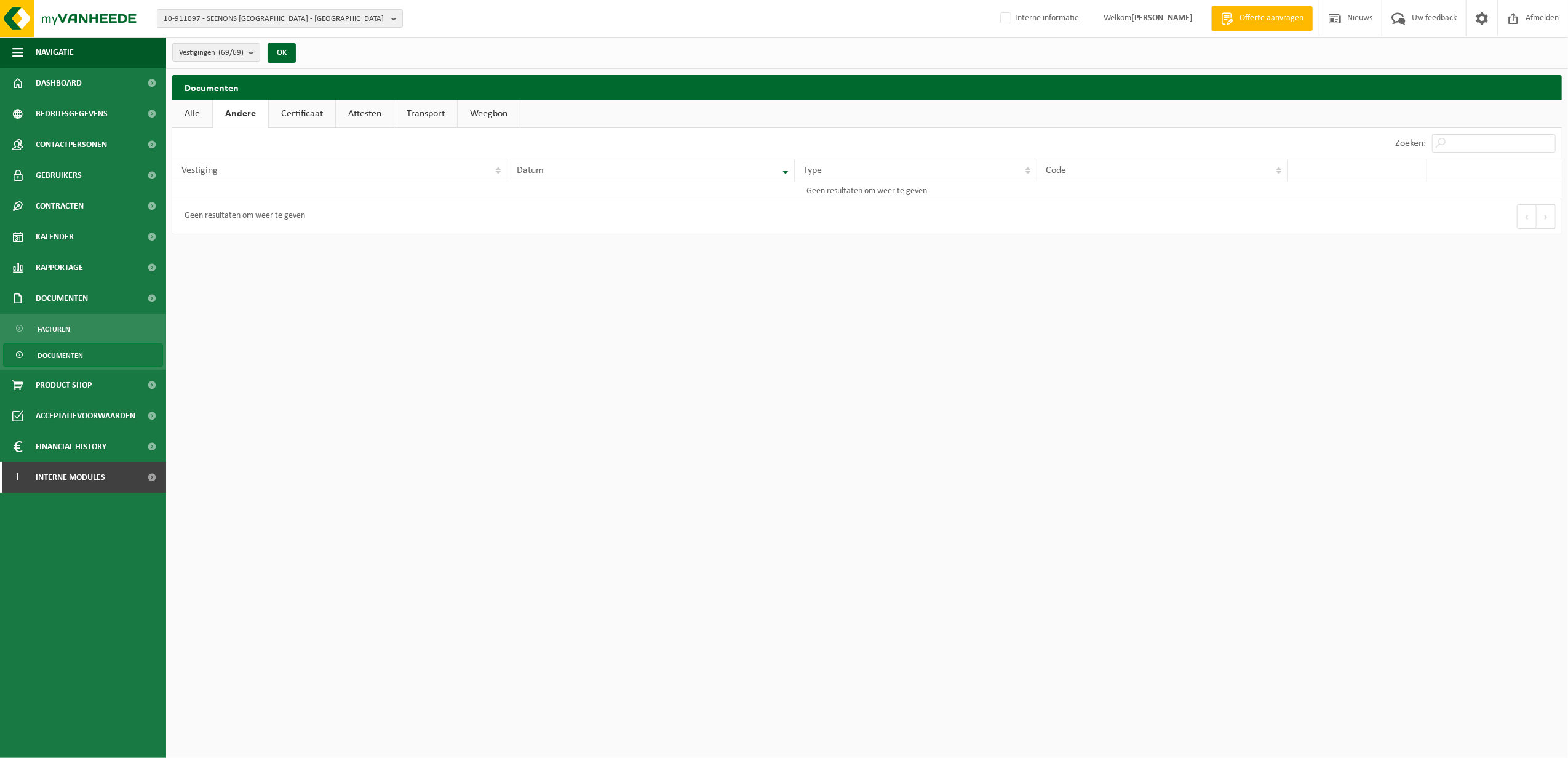
click at [323, 113] on link "Certificaat" at bounding box center [302, 113] width 67 height 29
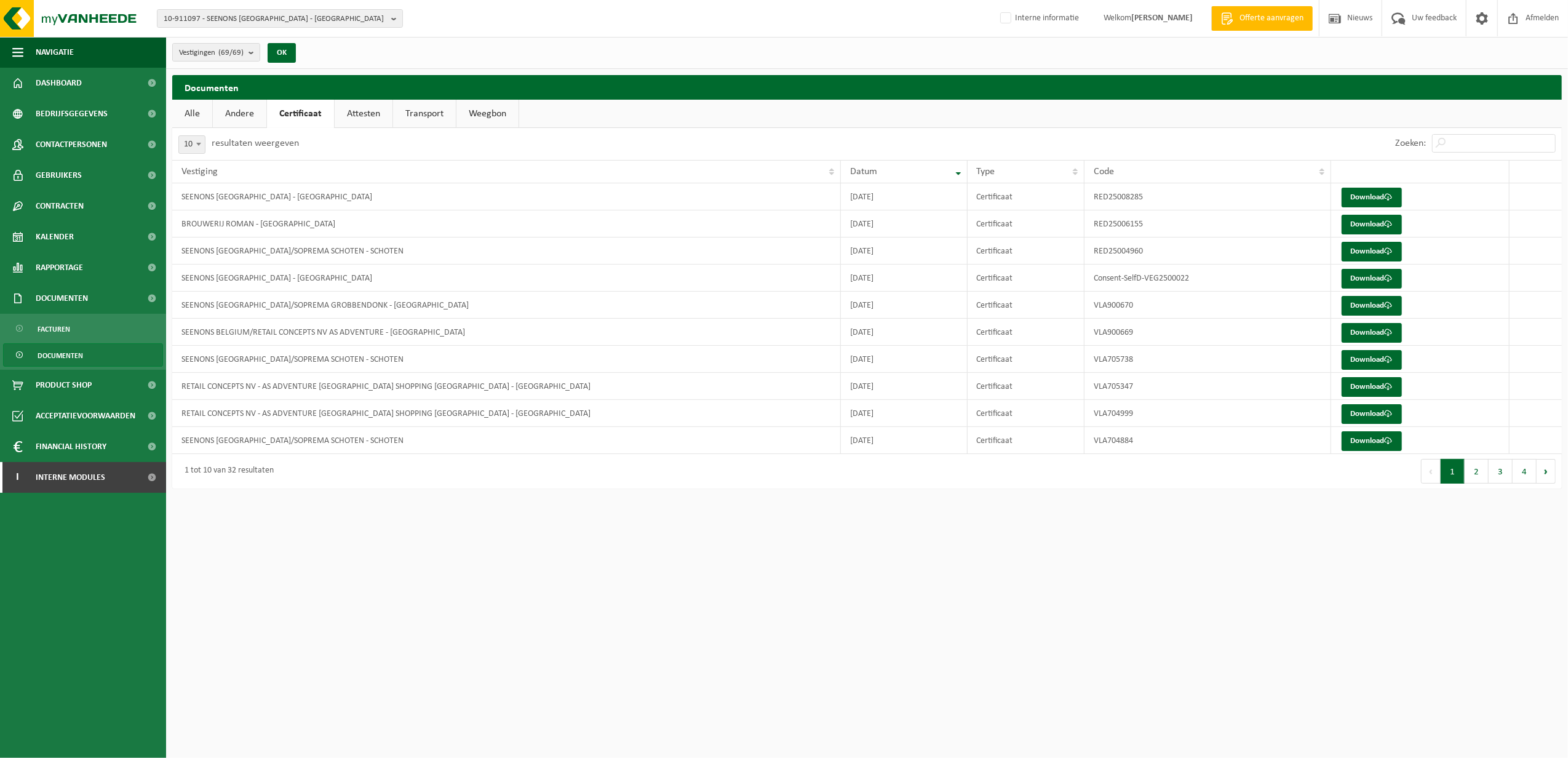
click at [358, 117] on link "Attesten" at bounding box center [363, 113] width 58 height 29
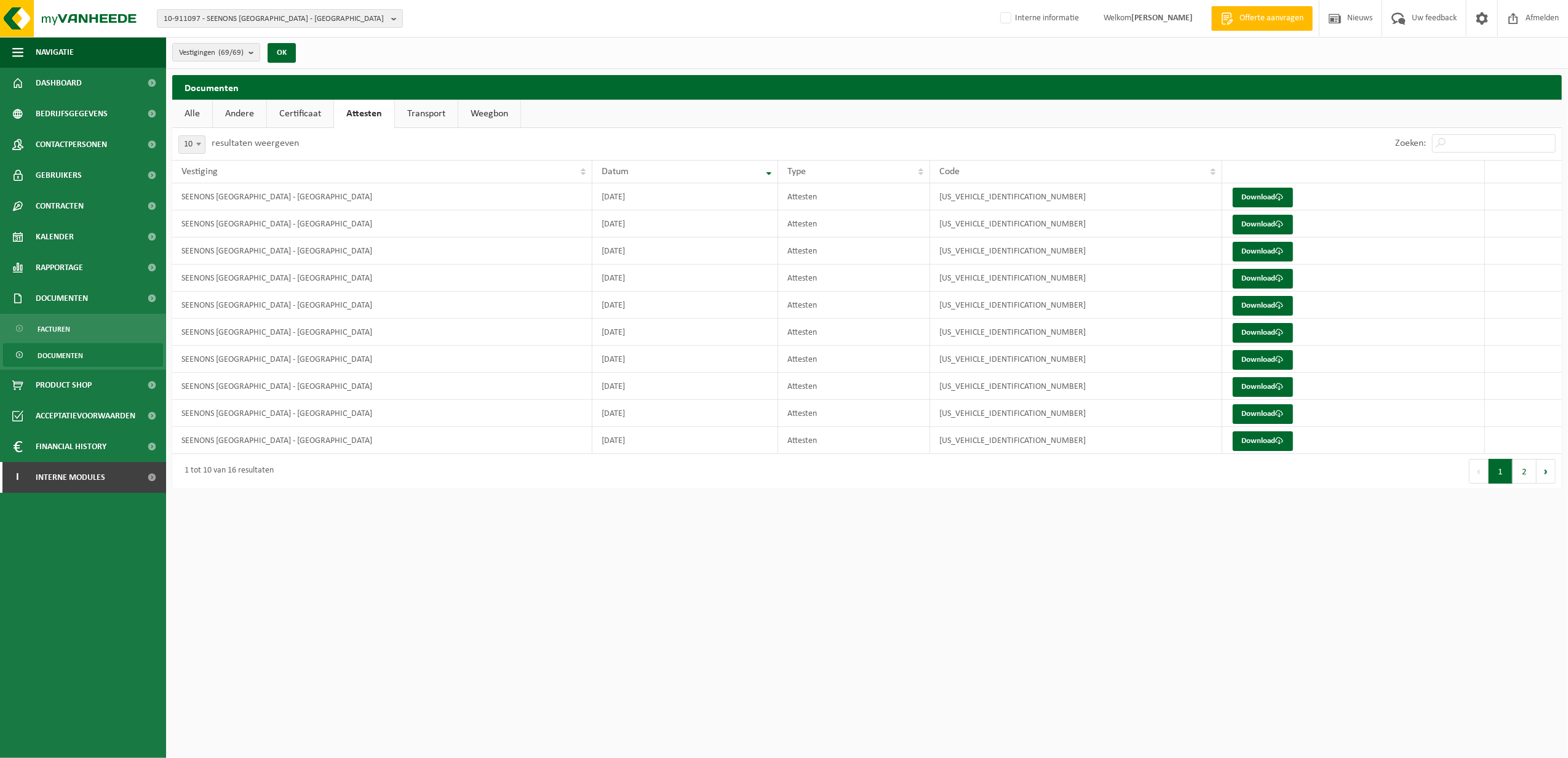
click at [421, 116] on link "Transport" at bounding box center [426, 113] width 63 height 29
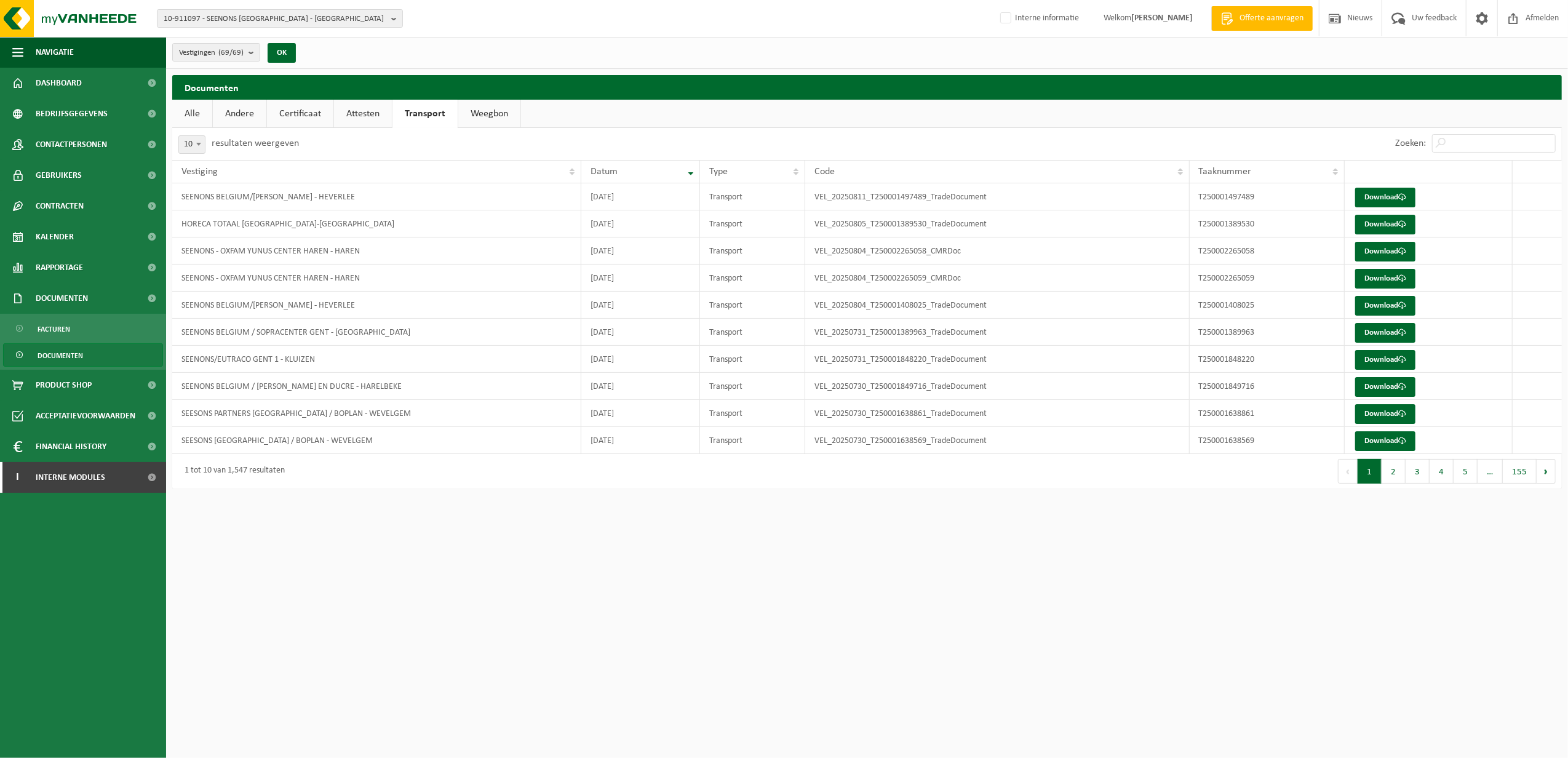
click at [60, 350] on span "Documenten" at bounding box center [60, 356] width 46 height 23
click at [60, 297] on span "Documenten" at bounding box center [61, 299] width 53 height 31
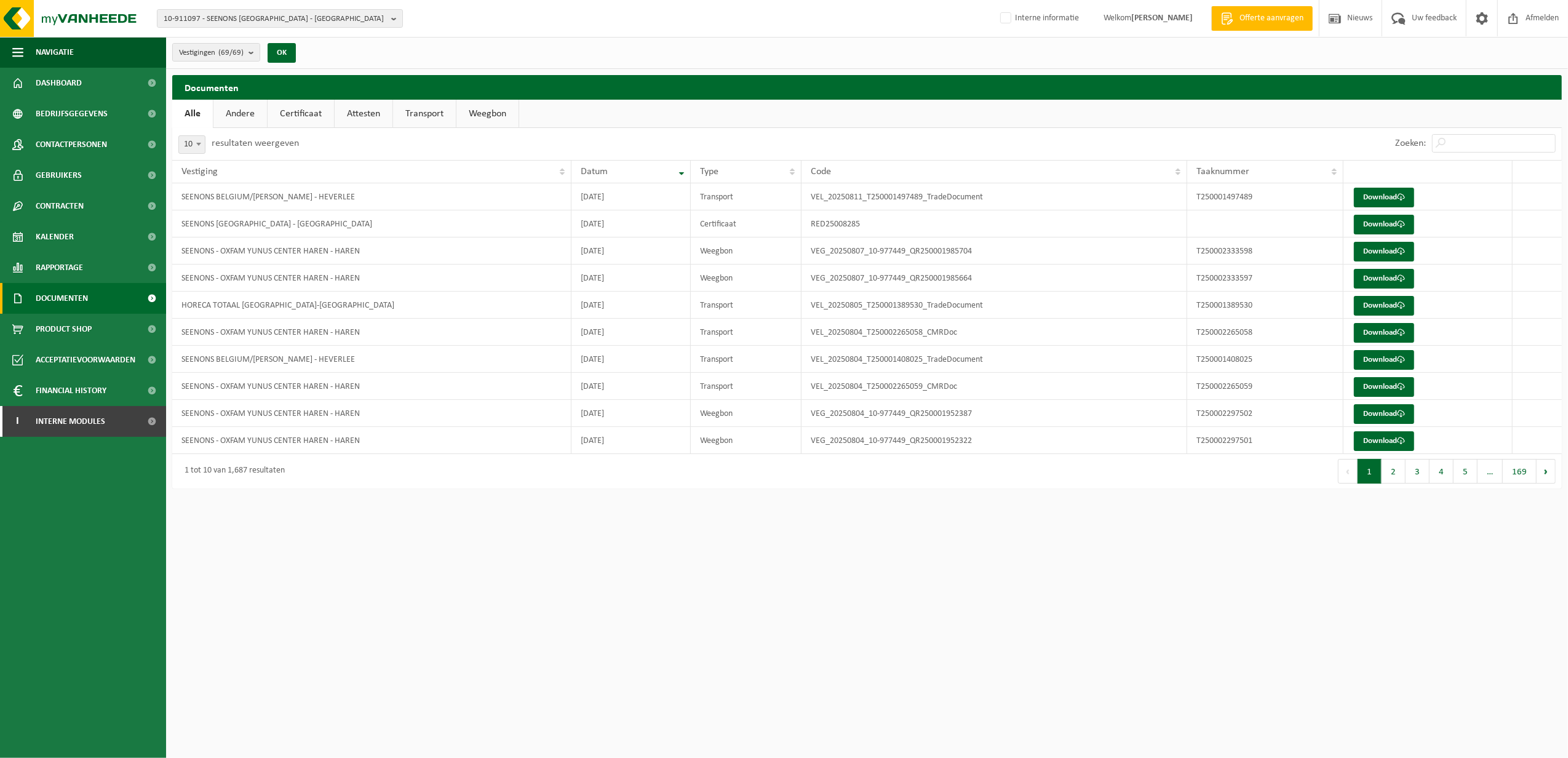
click at [60, 297] on span "Documenten" at bounding box center [61, 299] width 53 height 31
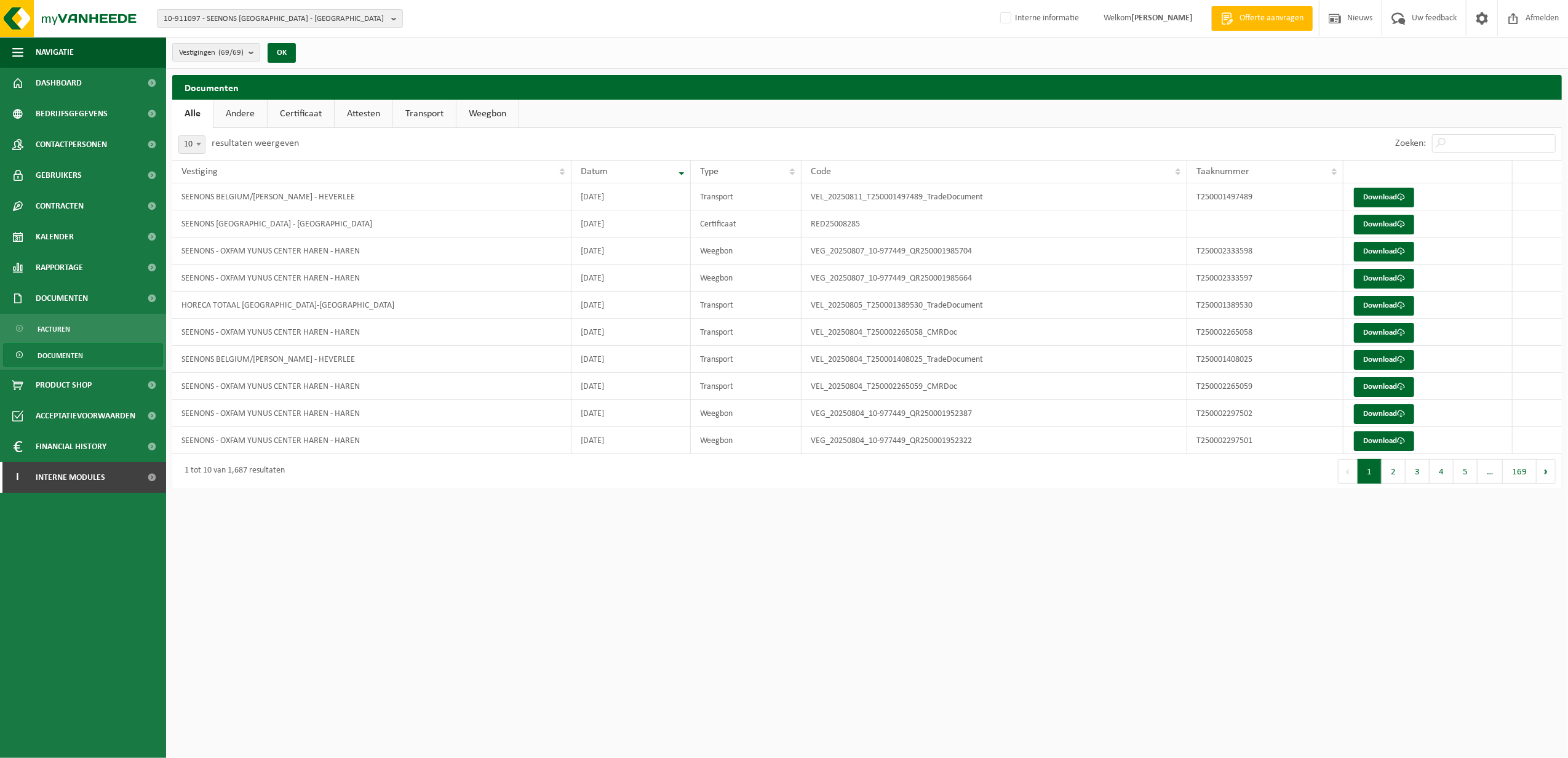
click at [62, 350] on span "Documenten" at bounding box center [60, 356] width 46 height 23
click at [429, 106] on link "Transport" at bounding box center [424, 113] width 63 height 29
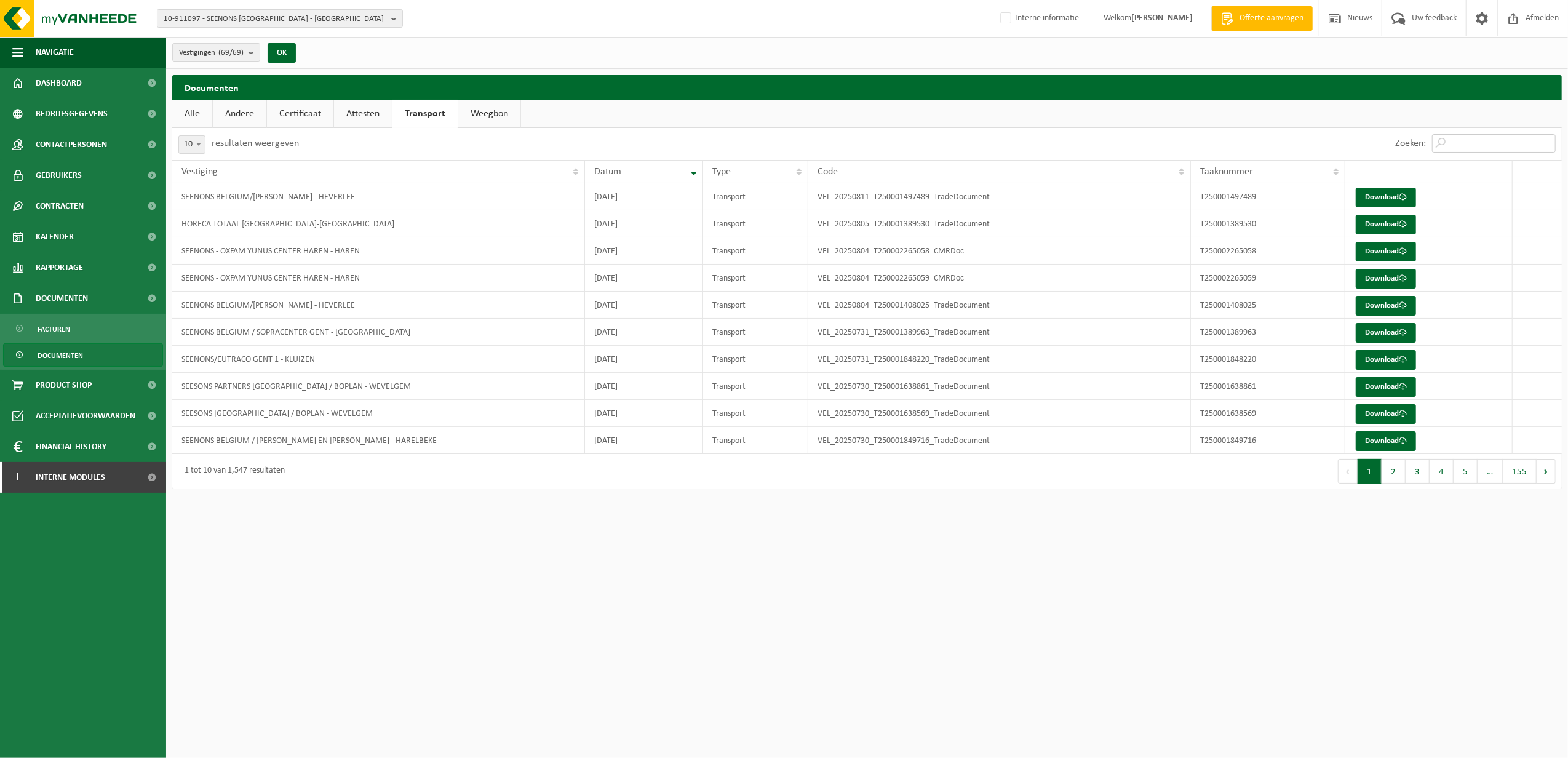
click at [1460, 143] on input "Zoeken:" at bounding box center [1494, 143] width 124 height 18
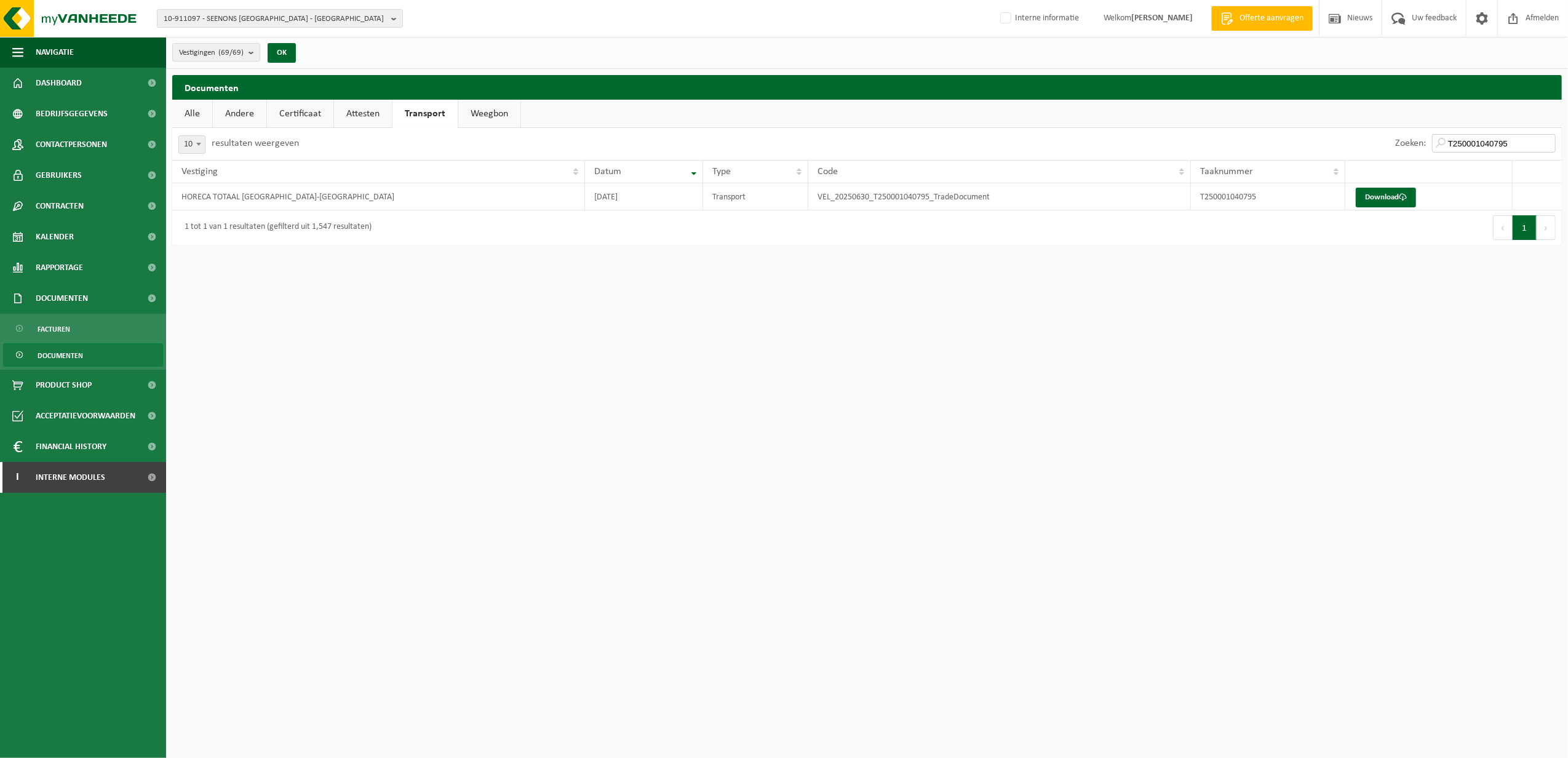
click at [1499, 143] on input "T250001040795" at bounding box center [1494, 143] width 124 height 18
paste input "0772296"
type input "T250000772296"
click at [938, 198] on td "VEL_20250602_T250000772296_TradeDocument" at bounding box center [1000, 196] width 383 height 27
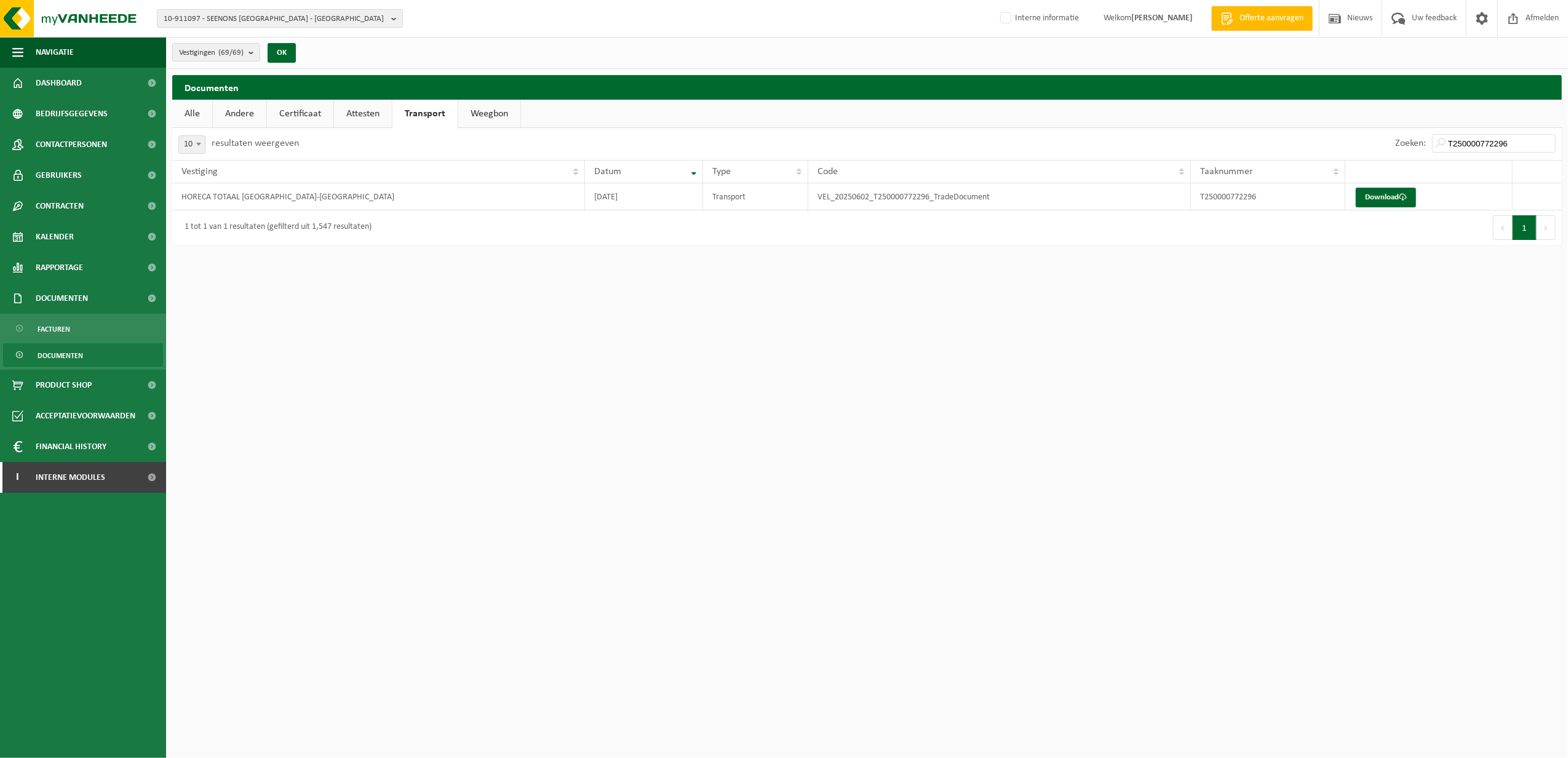
click at [498, 115] on link "Weegbon" at bounding box center [489, 113] width 62 height 29
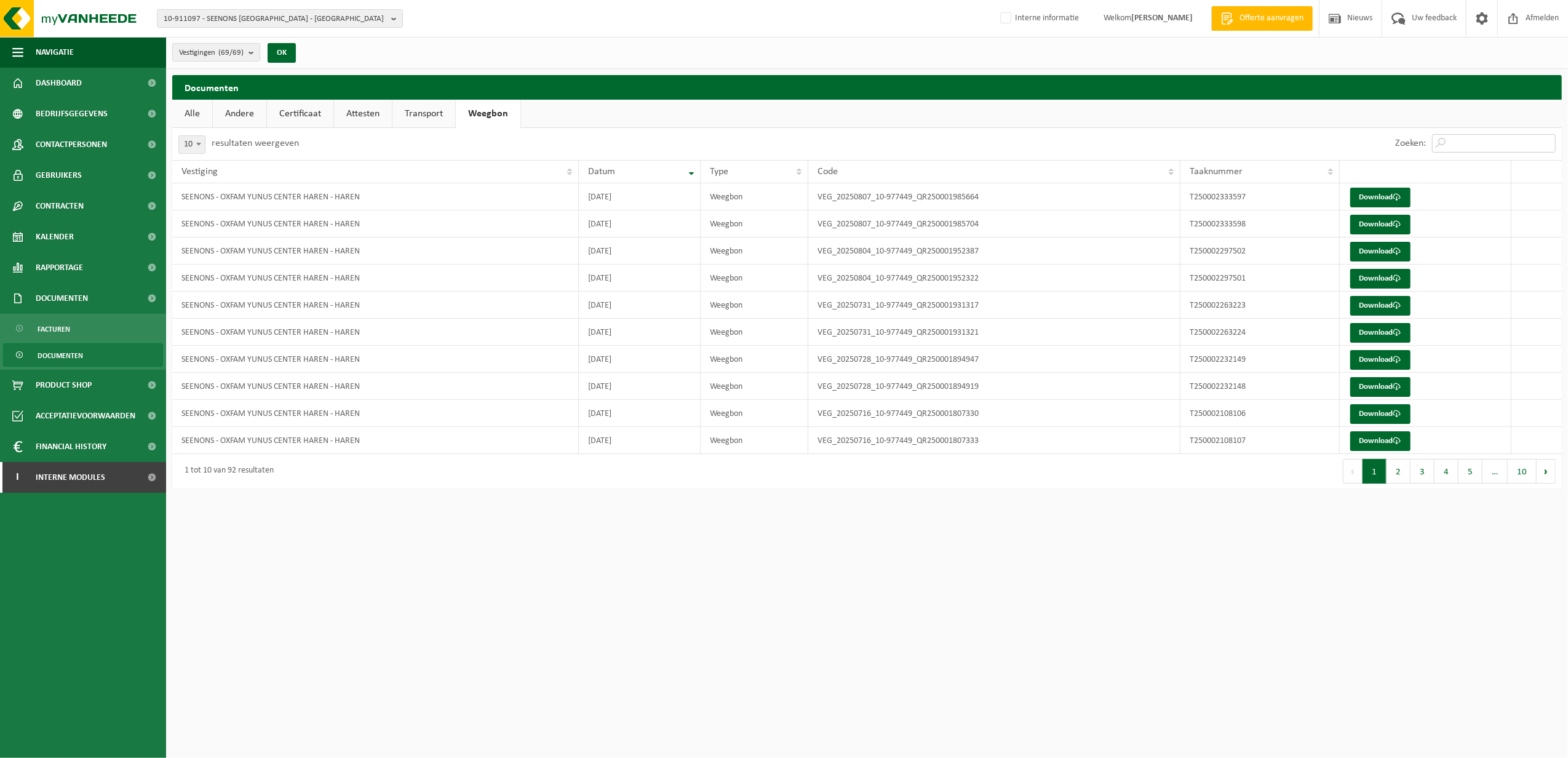
click at [1453, 136] on input "Zoeken:" at bounding box center [1494, 143] width 124 height 18
paste input "T250001040795"
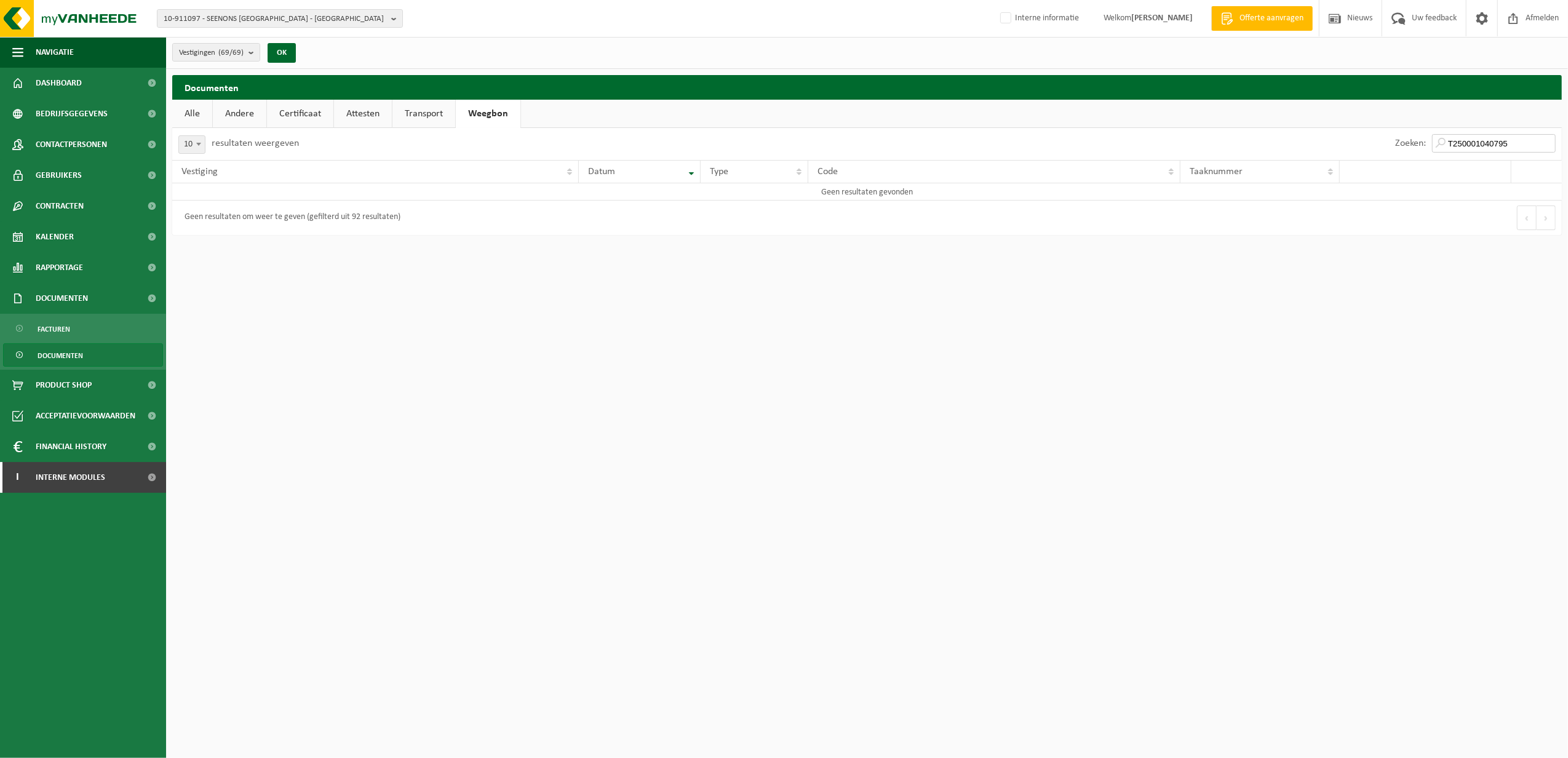
click at [1480, 145] on input "T250001040795" at bounding box center [1494, 143] width 124 height 18
paste input "0772296"
type input "T250000772296"
click at [416, 112] on link "Transport" at bounding box center [424, 113] width 63 height 29
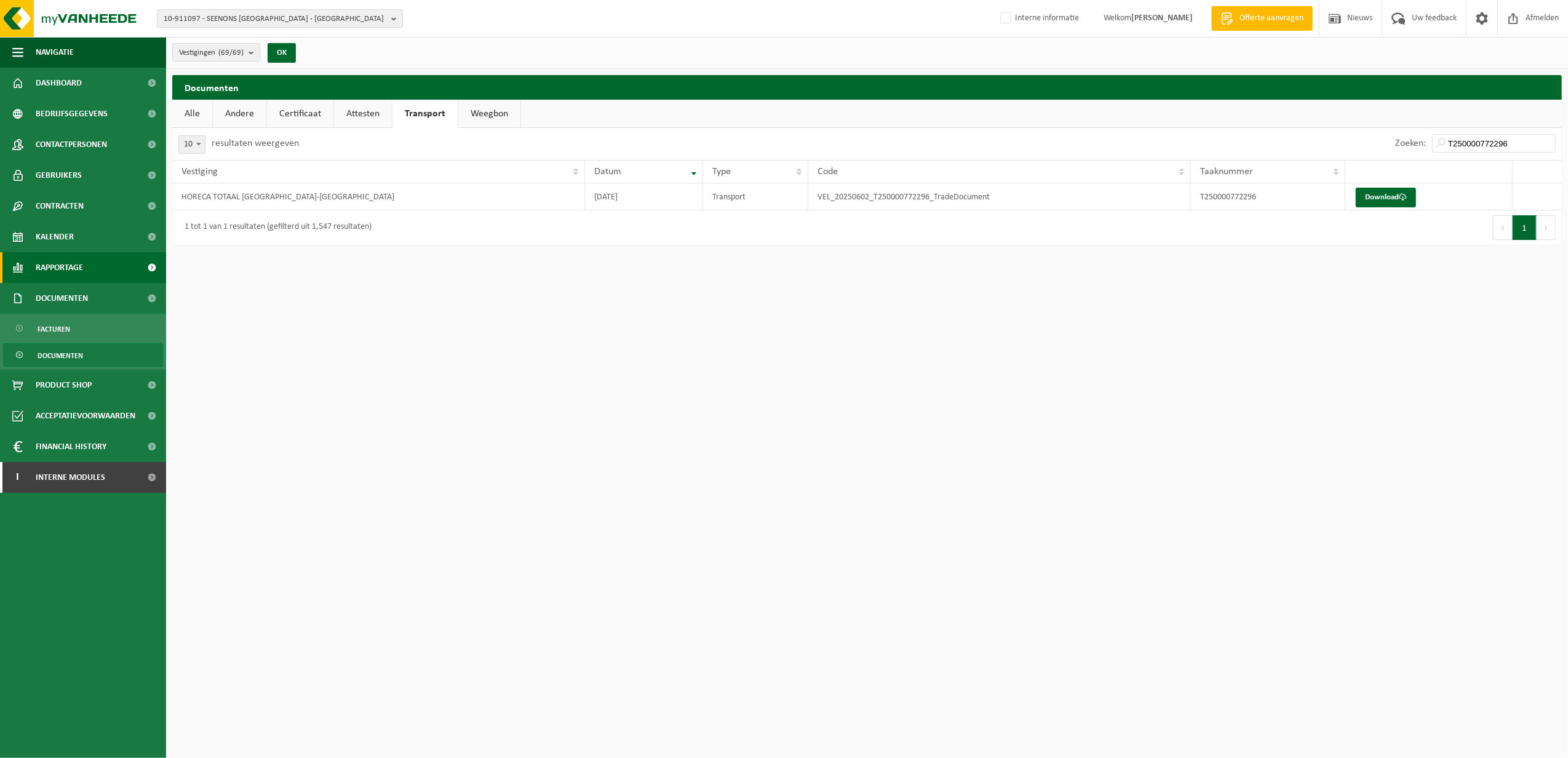
click at [65, 266] on span "Rapportage" at bounding box center [59, 267] width 48 height 31
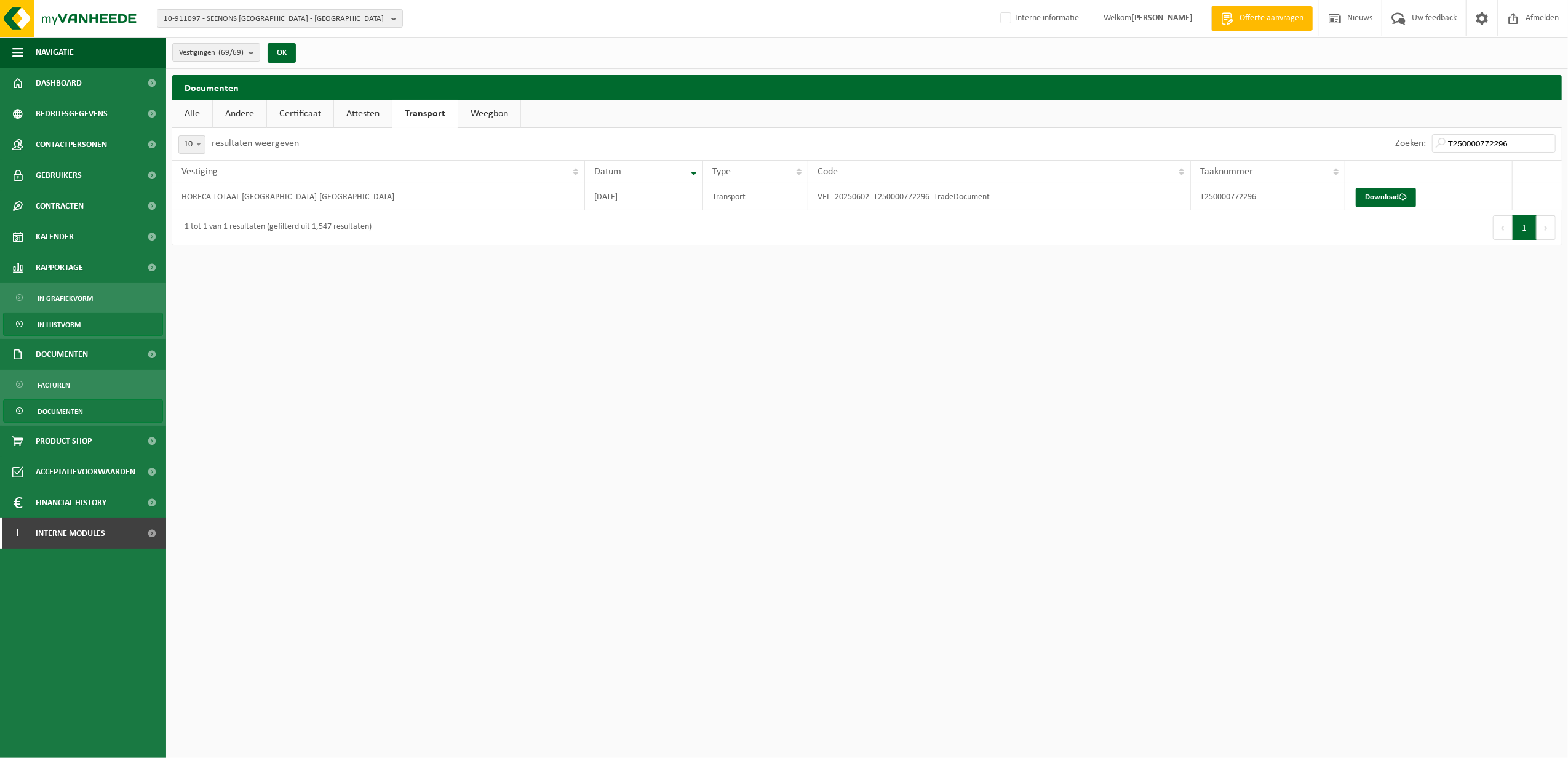
click at [51, 321] on span "In lijstvorm" at bounding box center [59, 324] width 43 height 23
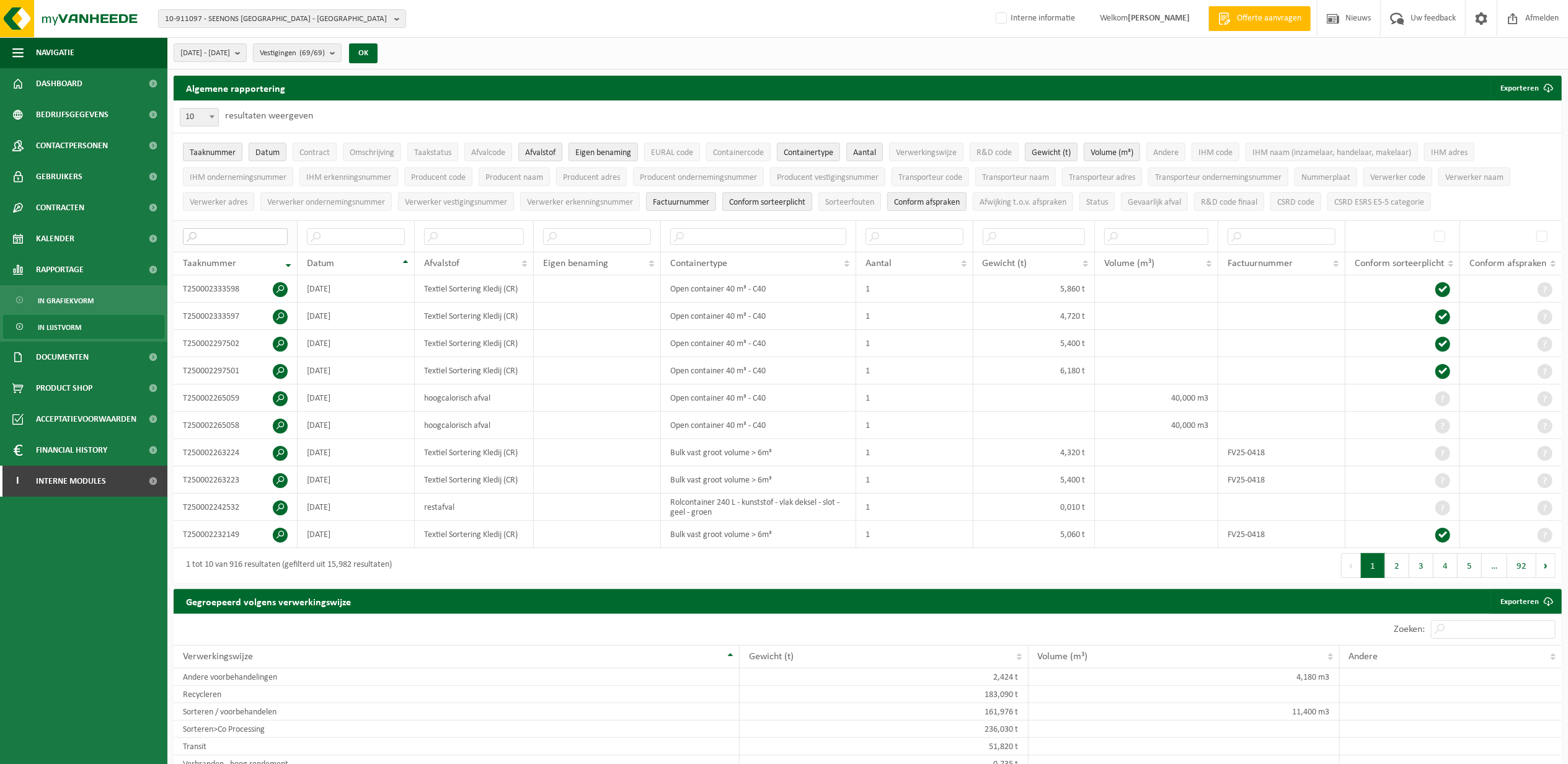
click at [206, 240] on input "text" at bounding box center [235, 236] width 105 height 17
click at [211, 112] on span at bounding box center [211, 116] width 12 height 16
select select "100"
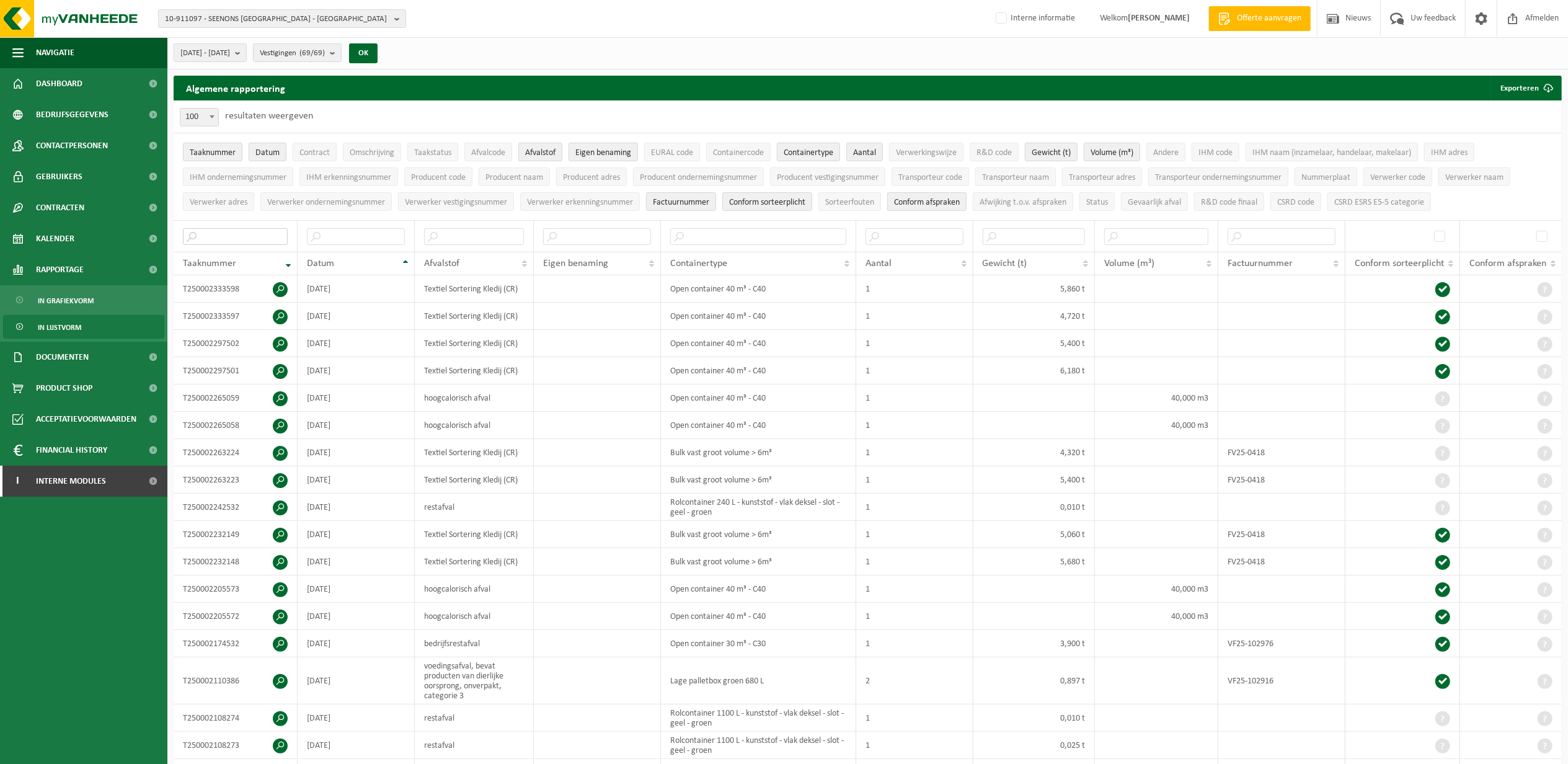
click at [225, 236] on input "text" at bounding box center [235, 236] width 105 height 17
paste input "T250000772296"
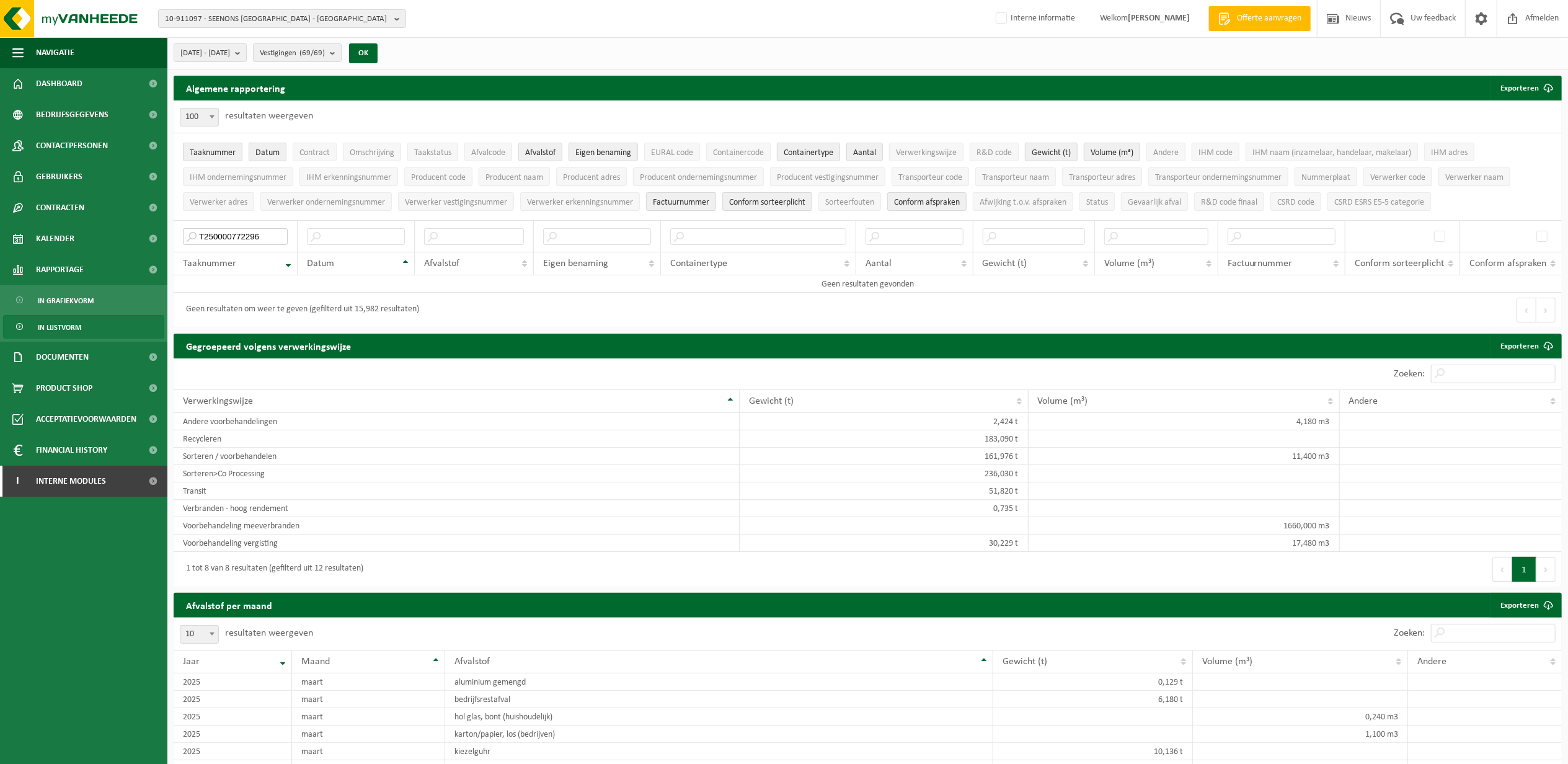
click at [225, 236] on input "T250000772296" at bounding box center [235, 236] width 105 height 17
type input "T250000772296"
